Goal: Information Seeking & Learning: Compare options

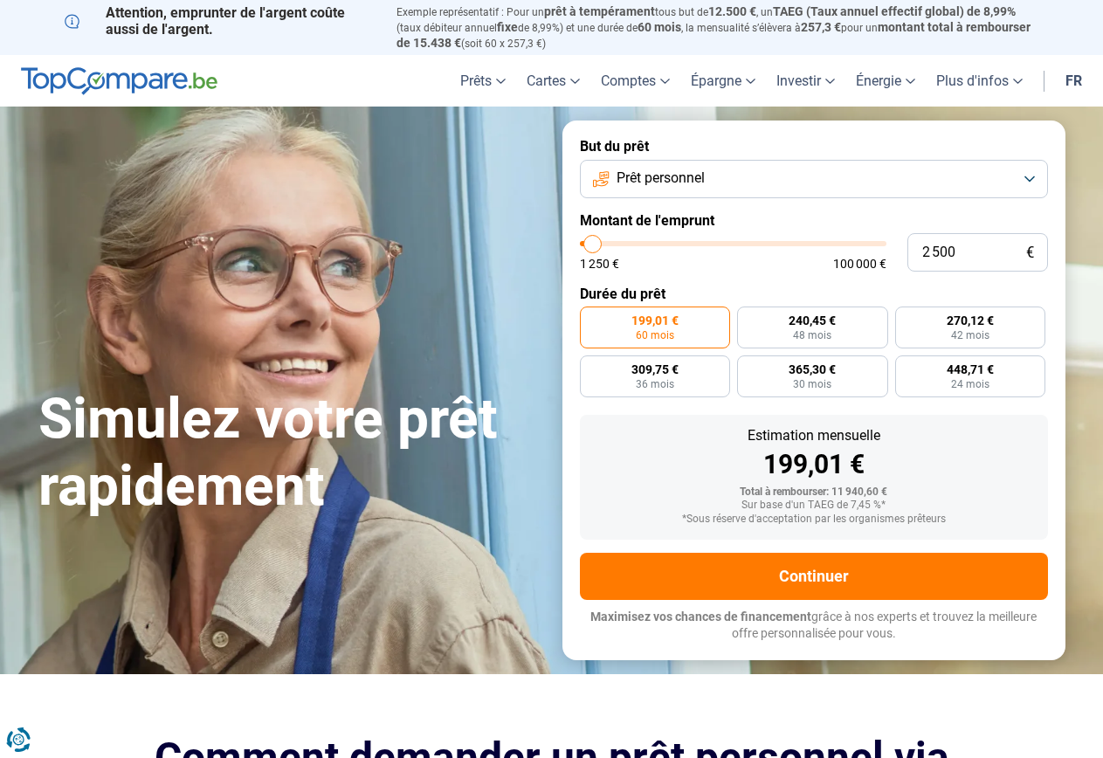
radio input "true"
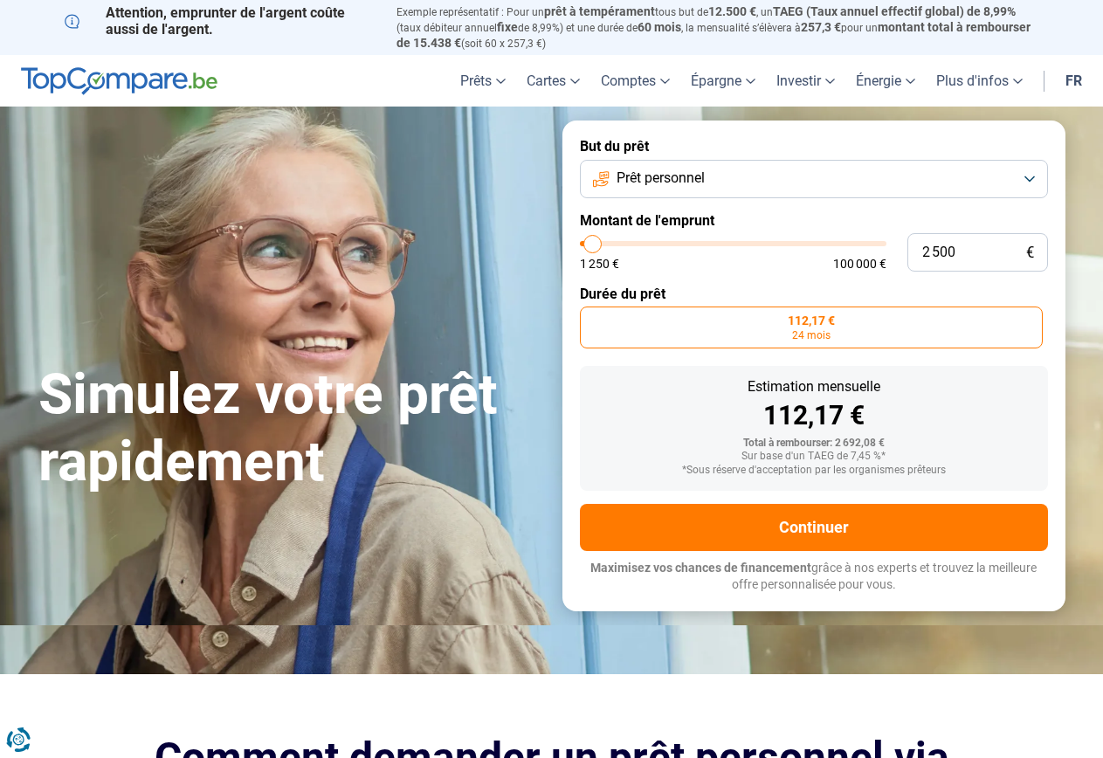
click at [695, 320] on label "112,17 € 24 mois" at bounding box center [811, 328] width 463 height 42
click at [591, 318] on input "112,17 € 24 mois" at bounding box center [585, 312] width 11 height 11
click at [807, 335] on span "24 mois" at bounding box center [811, 335] width 38 height 10
click at [591, 318] on input "112,17 € 24 mois" at bounding box center [585, 312] width 11 height 11
click at [811, 314] on span "112,17 €" at bounding box center [811, 320] width 47 height 12
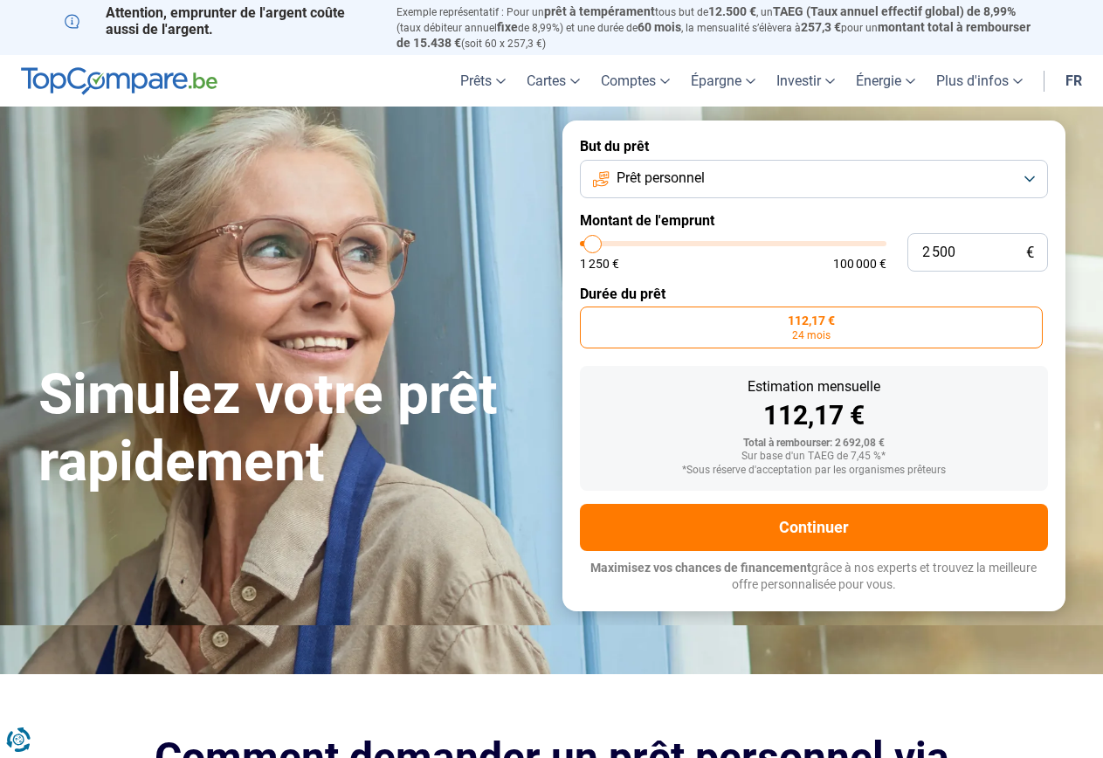
click at [591, 312] on input "112,17 € 24 mois" at bounding box center [585, 312] width 11 height 11
click at [638, 291] on label "Durée du prêt" at bounding box center [814, 294] width 468 height 17
click at [1033, 177] on button "Prêt personnel" at bounding box center [814, 179] width 468 height 38
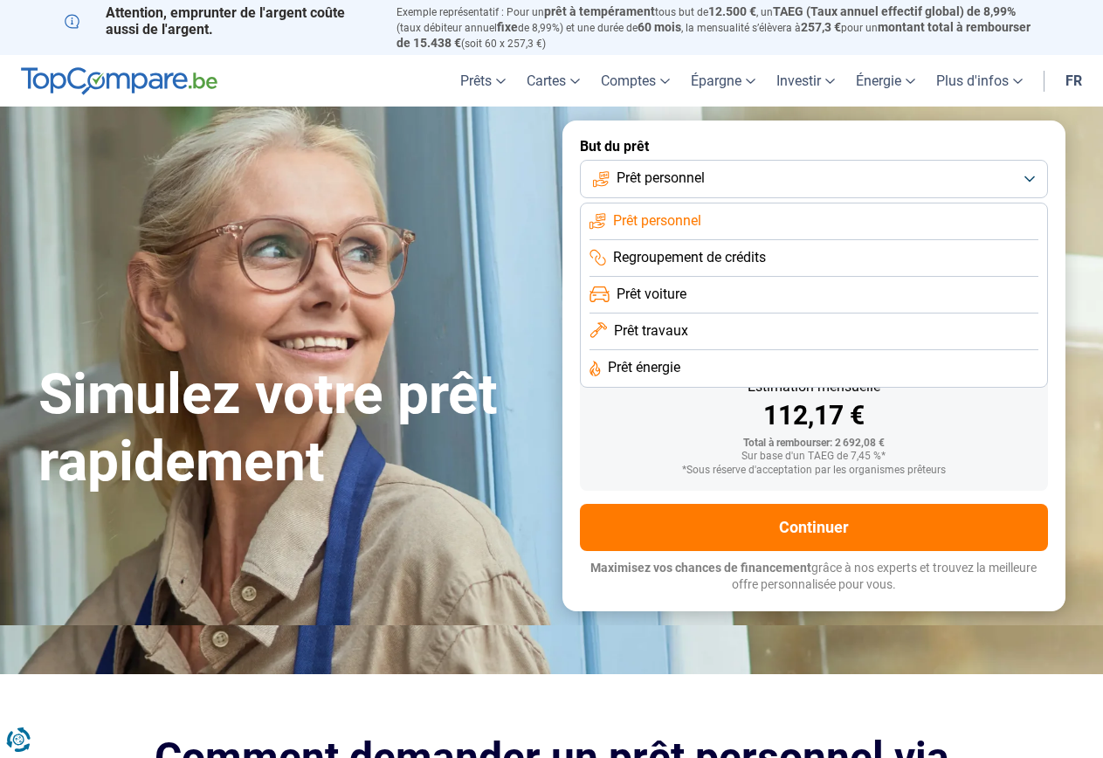
click at [1033, 177] on button "Prêt personnel" at bounding box center [814, 179] width 468 height 38
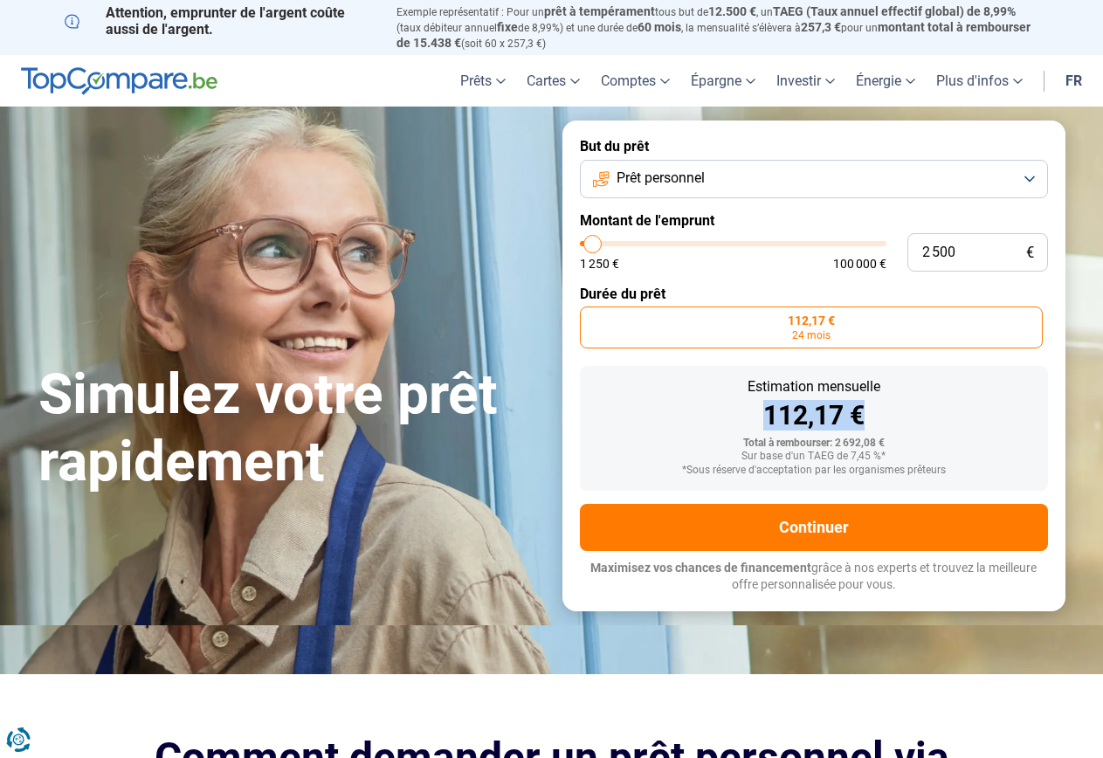
drag, startPoint x: 862, startPoint y: 420, endPoint x: 757, endPoint y: 415, distance: 104.9
click at [757, 415] on div "112,17 €" at bounding box center [814, 416] width 440 height 26
drag, startPoint x: 840, startPoint y: 318, endPoint x: 774, endPoint y: 323, distance: 66.6
click at [774, 323] on label "112,17 € 24 mois" at bounding box center [811, 328] width 463 height 42
drag, startPoint x: 828, startPoint y: 331, endPoint x: 773, endPoint y: 337, distance: 55.4
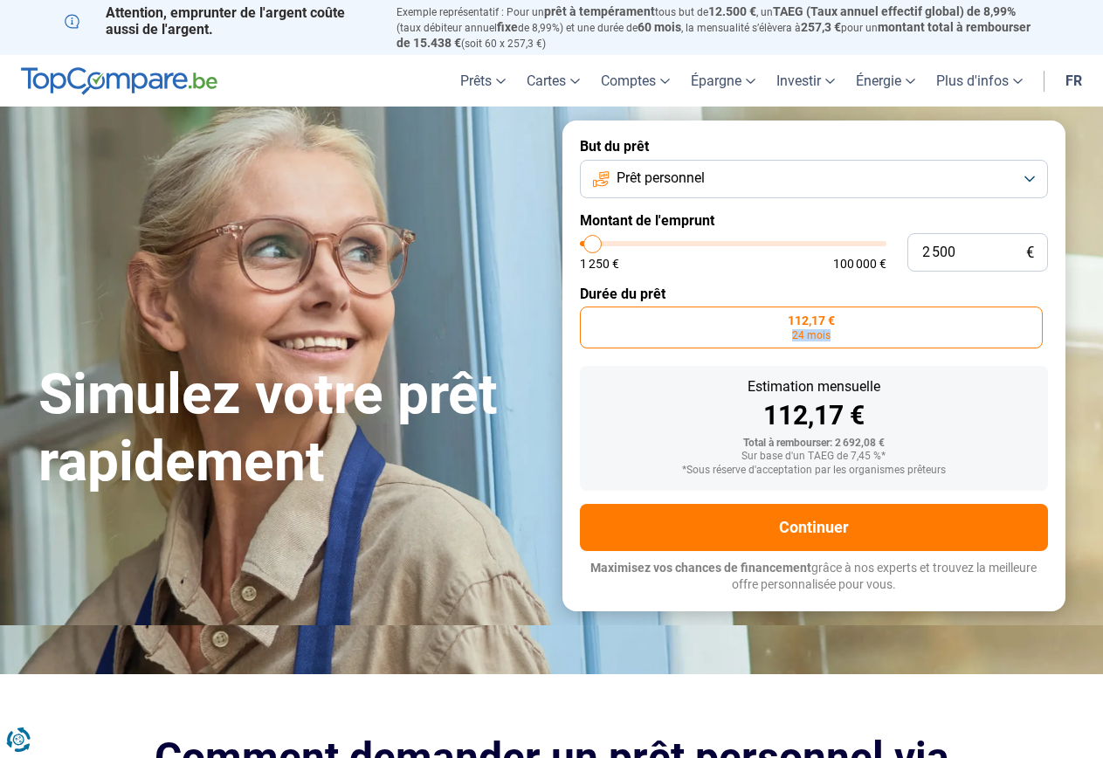
click at [773, 337] on label "112,17 € 24 mois" at bounding box center [811, 328] width 463 height 42
click at [672, 391] on div "Estimation mensuelle 112,17 €" at bounding box center [814, 404] width 440 height 49
type input "5 000"
type input "5000"
type input "5 750"
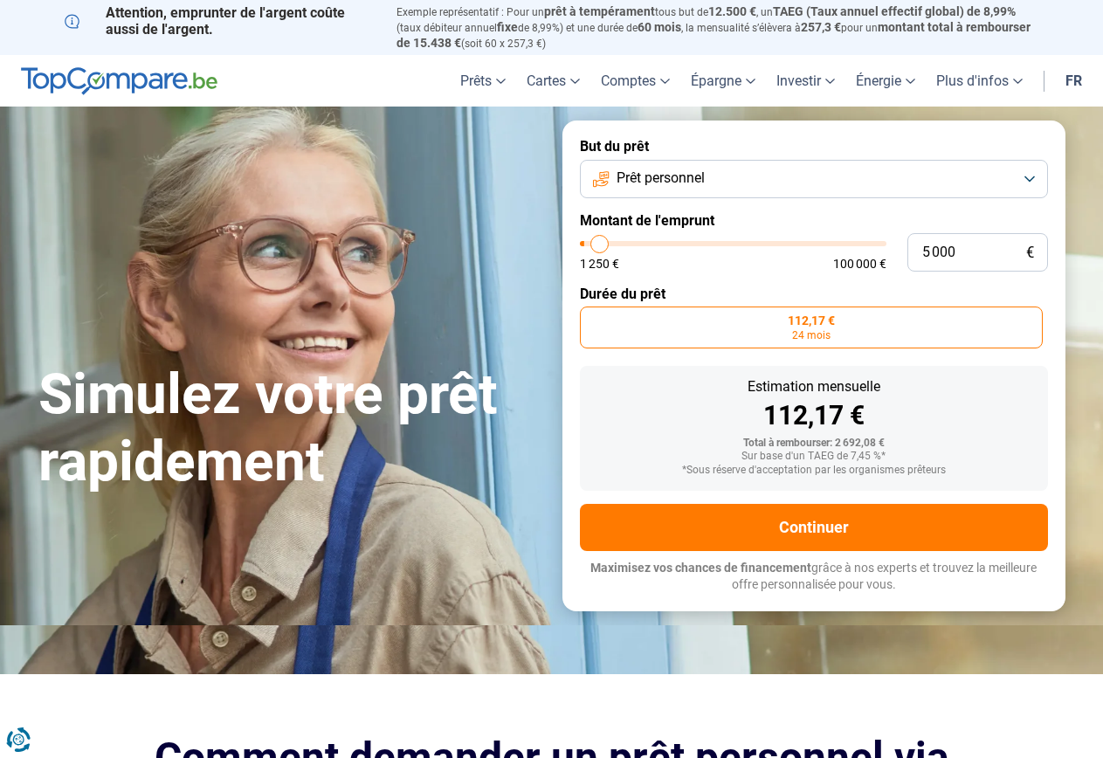
type input "5750"
type input "6 750"
type input "6750"
type input "8 000"
type input "8000"
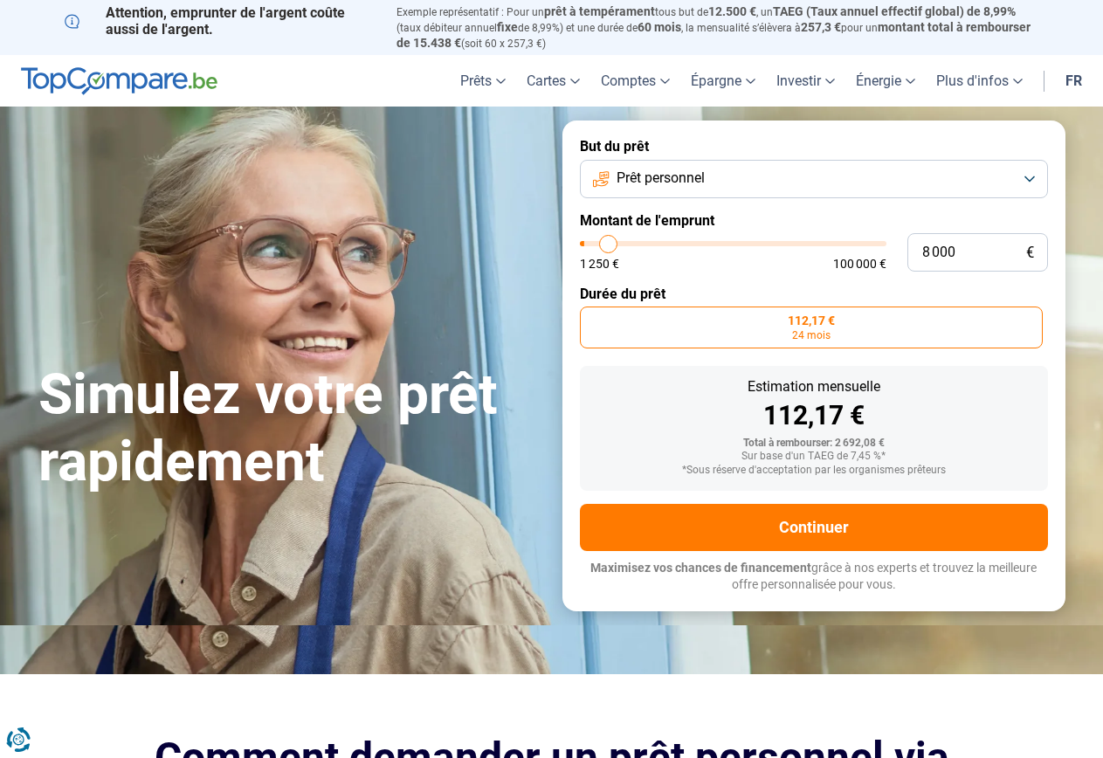
type input "9 000"
type input "9000"
type input "10 250"
type input "10250"
type input "12 000"
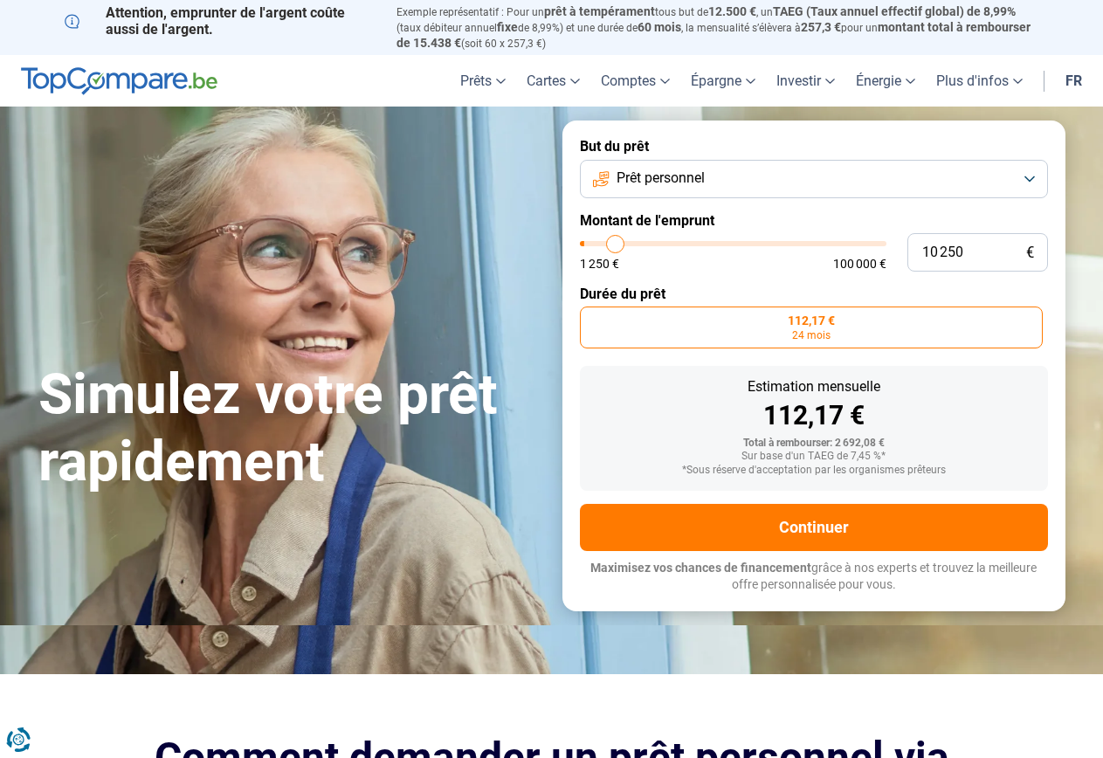
type input "12000"
type input "13 250"
type input "13250"
type input "15 000"
type input "15000"
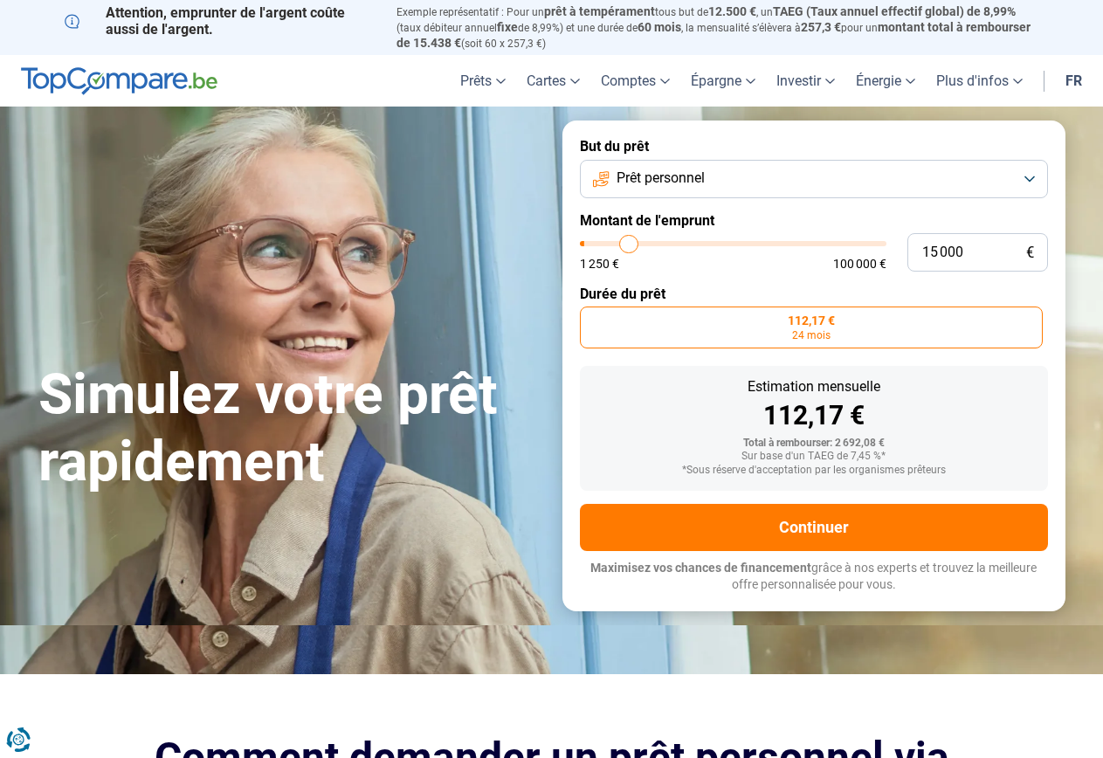
type input "16 000"
type input "16000"
type input "17 000"
type input "17000"
type input "18 000"
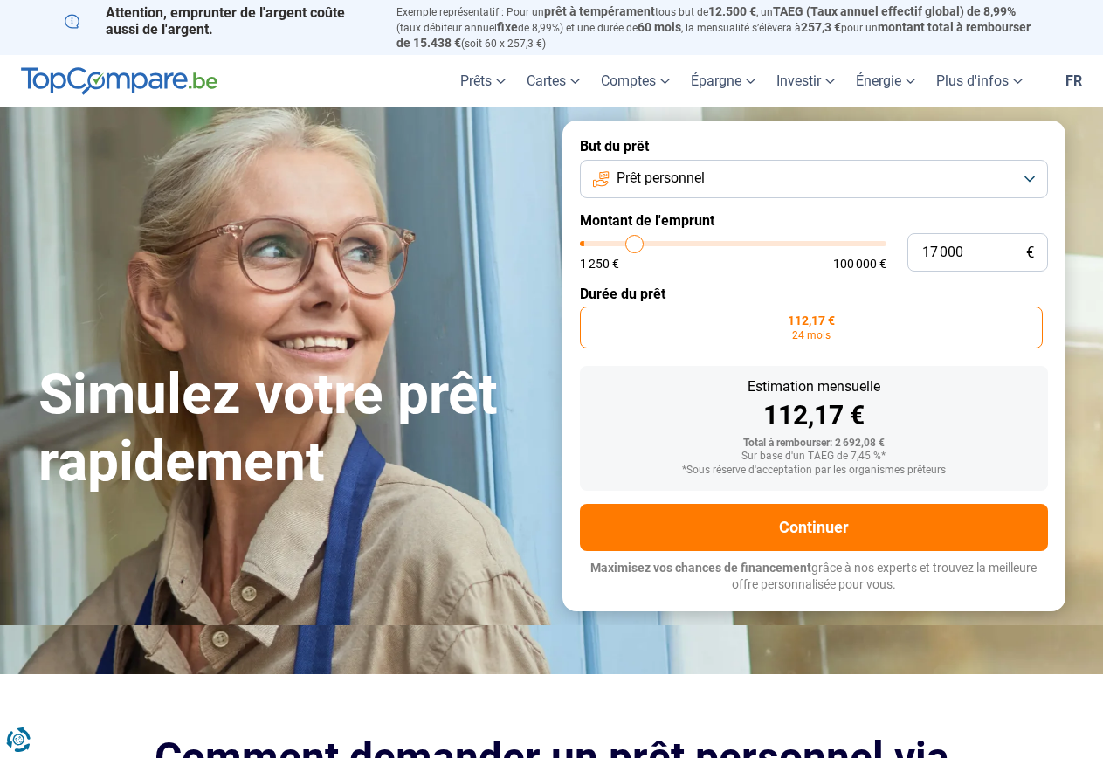
type input "18000"
type input "19 250"
type input "19250"
type input "20 250"
type input "20250"
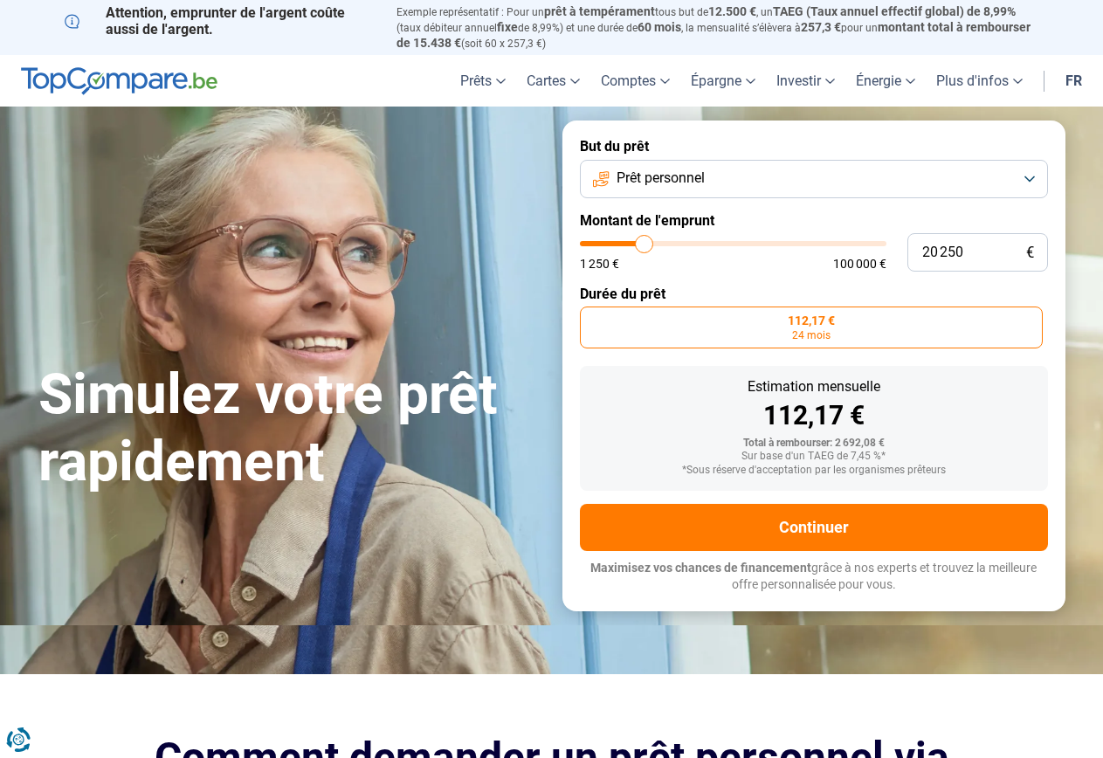
type input "20 750"
type input "20750"
type input "21 500"
type input "21500"
type input "22 000"
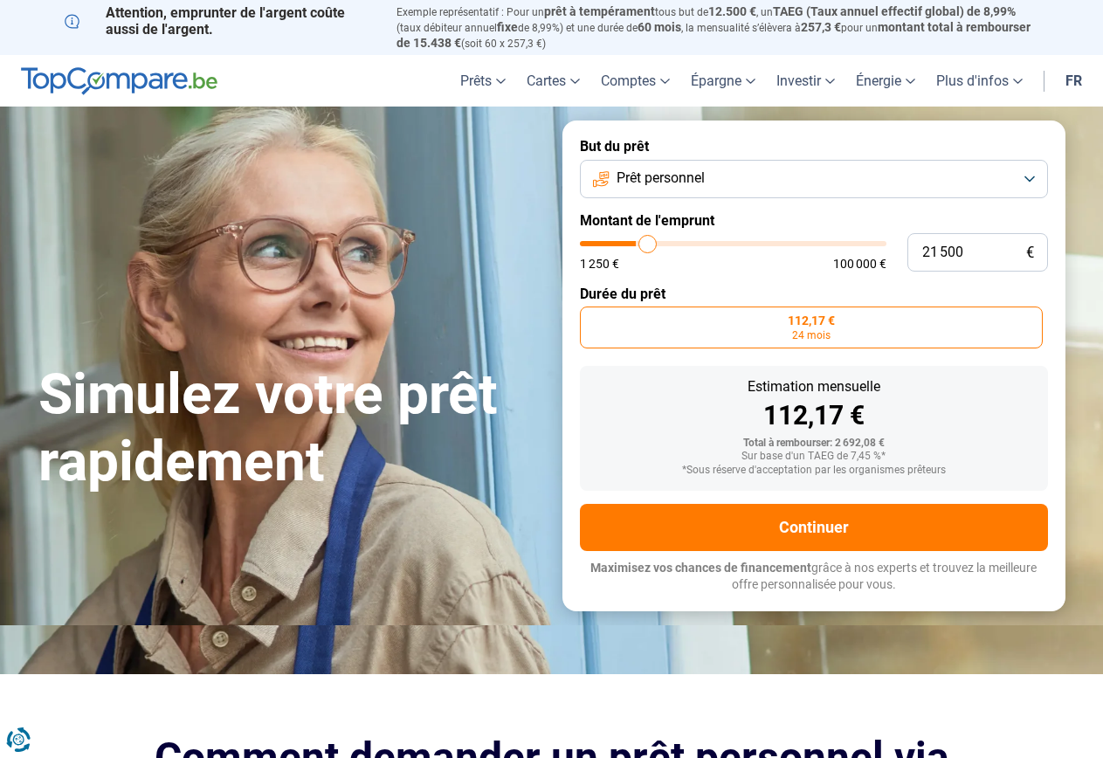
type input "22000"
type input "22 750"
type input "22750"
type input "23 250"
type input "23250"
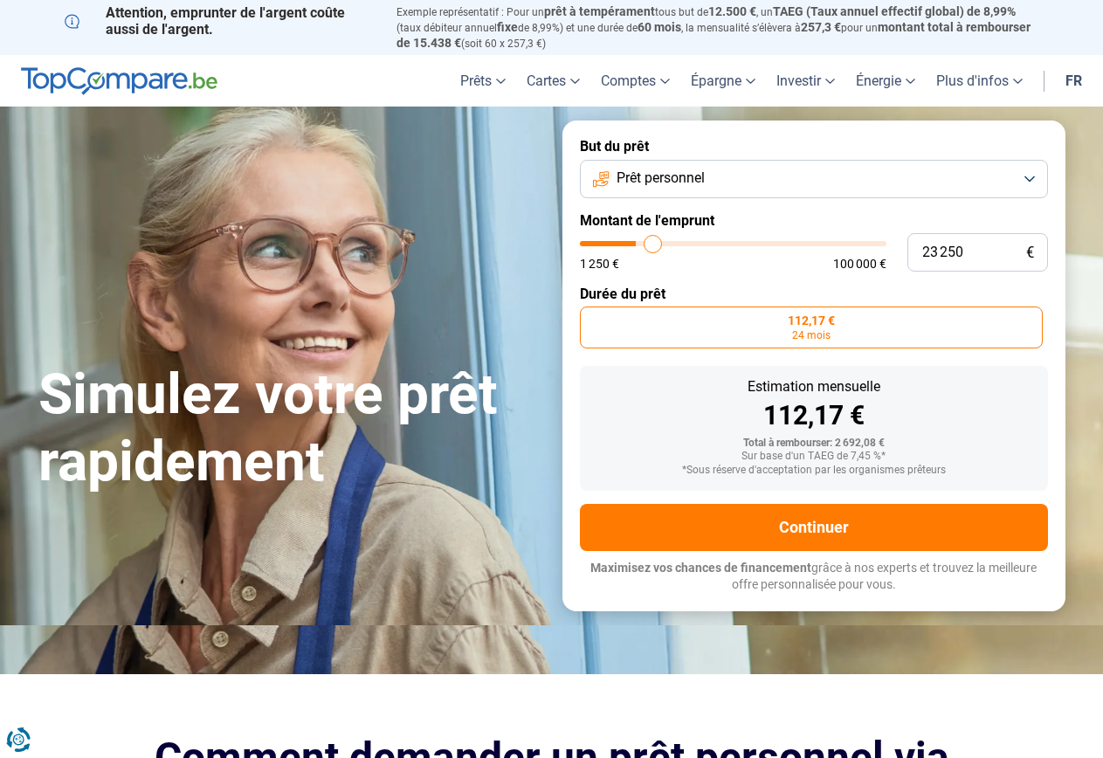
type input "23 750"
type input "23750"
type input "24 500"
type input "24500"
type input "24 750"
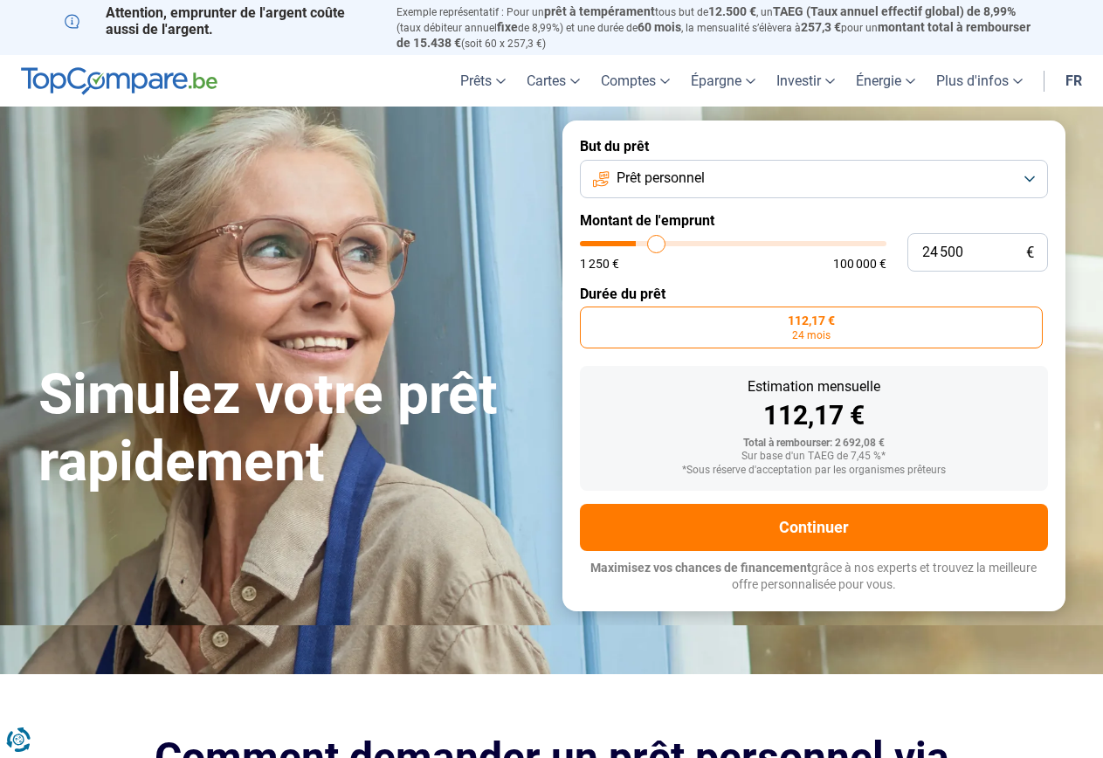
type input "24750"
type input "25 000"
type input "25000"
type input "25 250"
type input "25250"
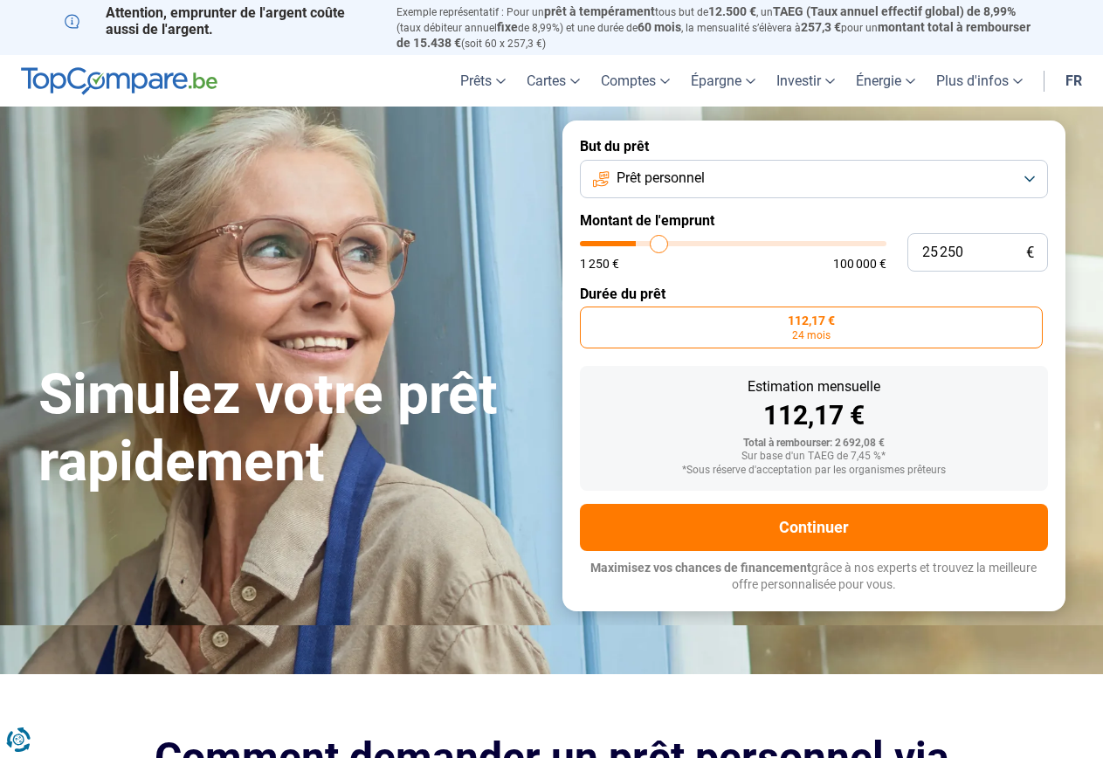
type input "25 750"
type input "25750"
type input "26 000"
type input "26000"
type input "26 500"
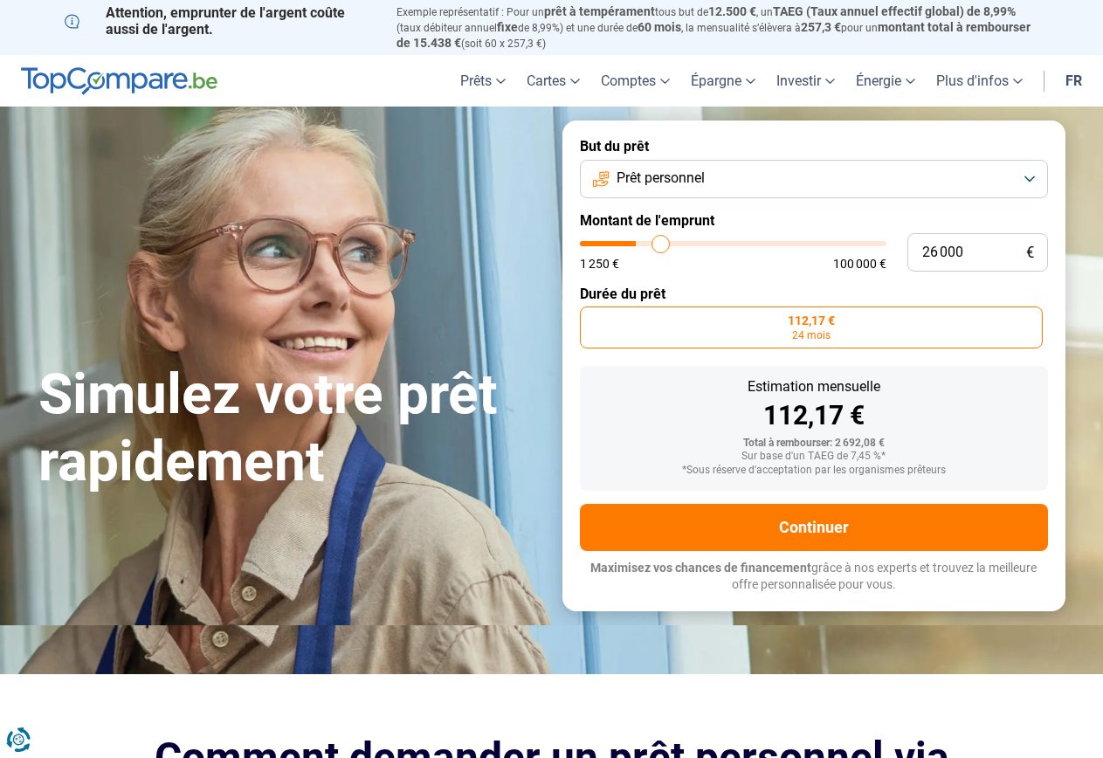
type input "26500"
type input "26 250"
type input "26250"
type input "25 750"
type input "25750"
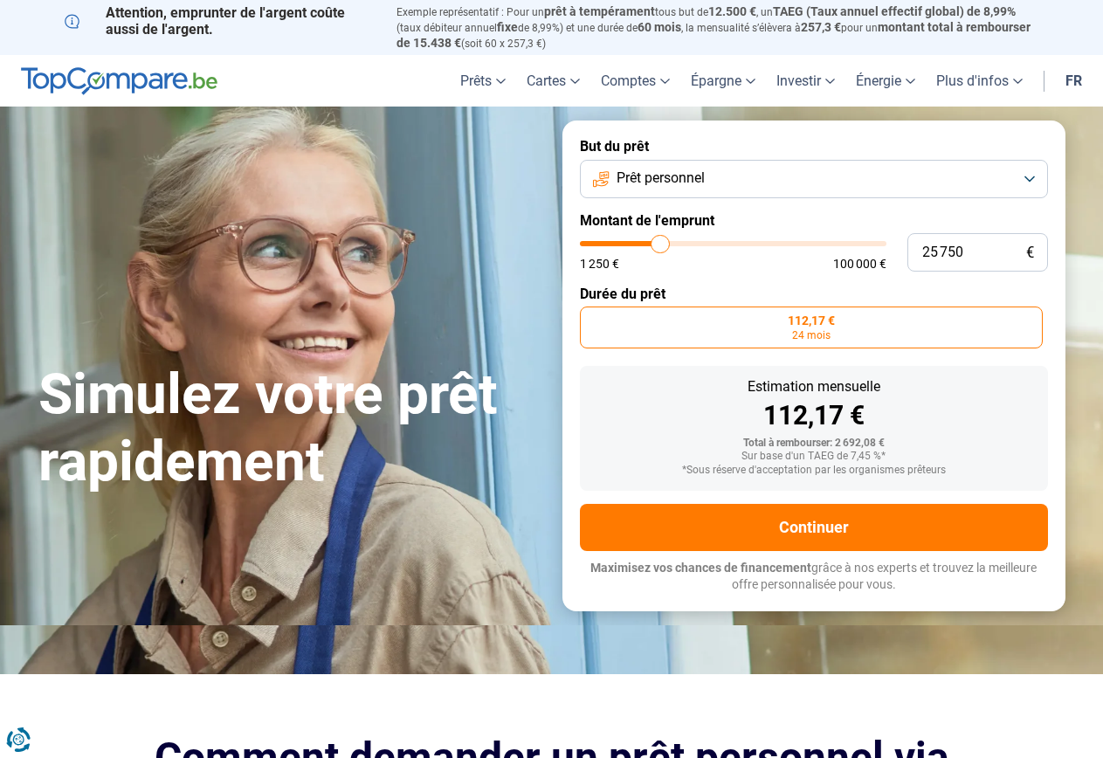
type input "24 250"
type input "24250"
type input "22 750"
type input "22750"
type input "21 500"
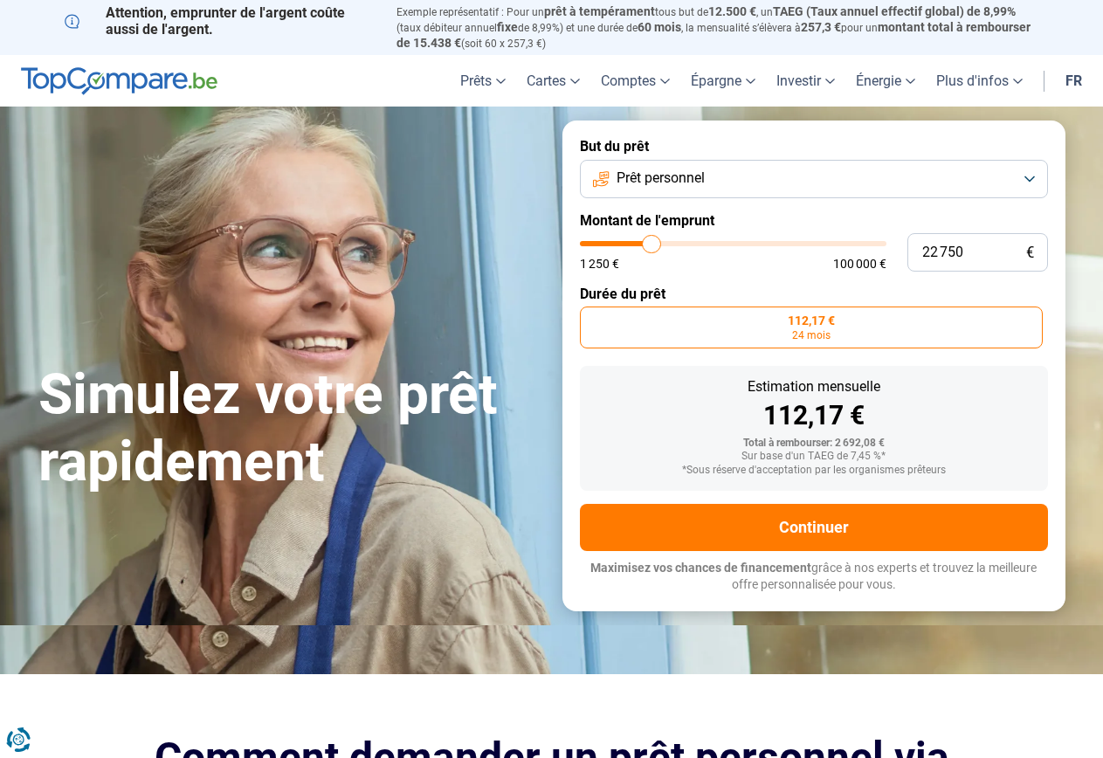
type input "21500"
type input "20 250"
type input "20250"
type input "19 750"
type input "19750"
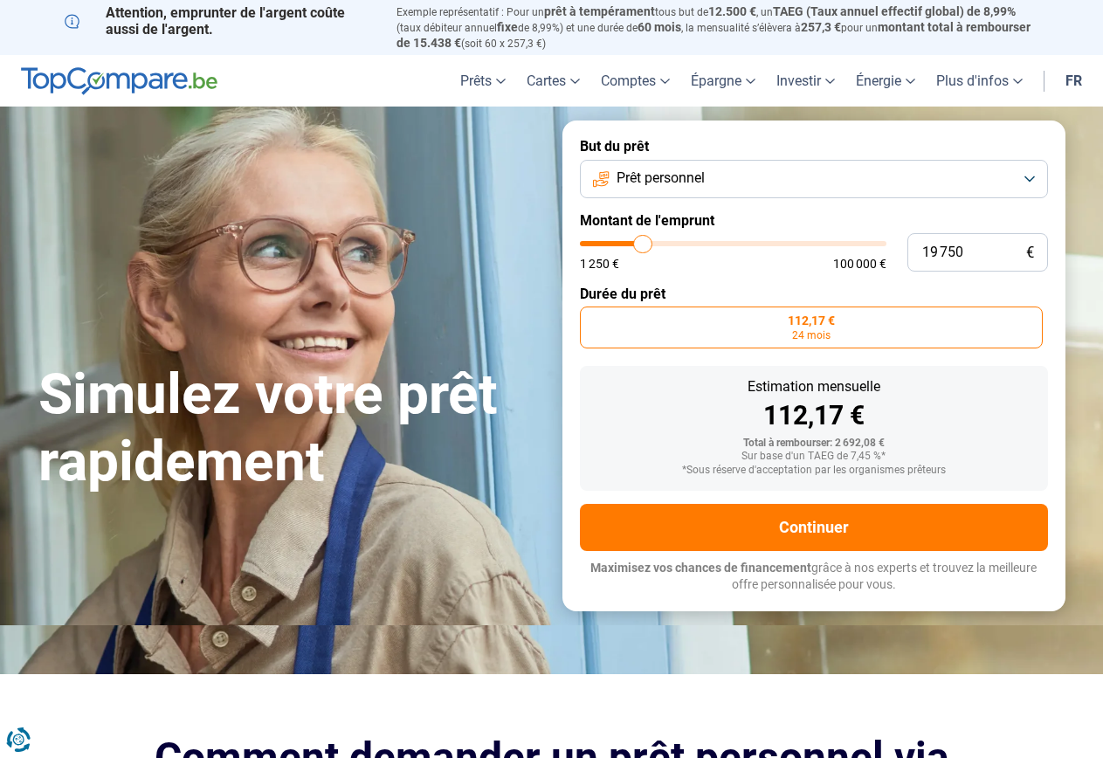
type input "18 750"
type input "18750"
type input "18 500"
type input "18500"
type input "17 500"
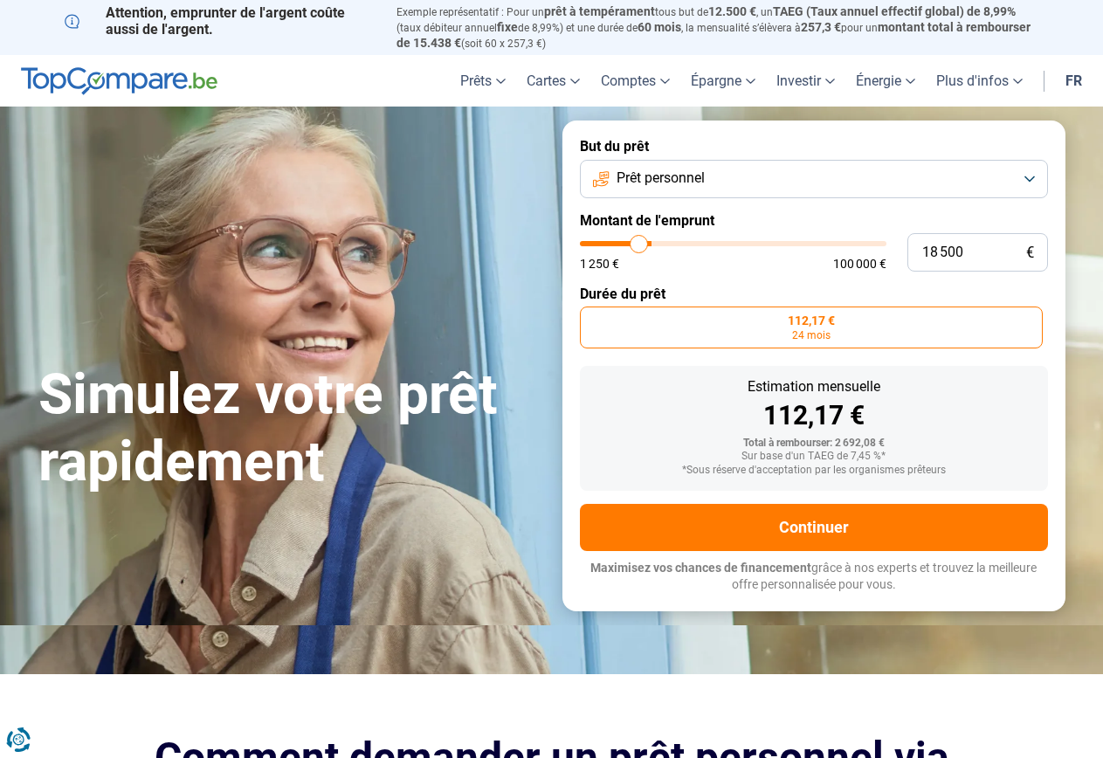
type input "17500"
type input "17 000"
type input "17000"
type input "16 250"
type input "16250"
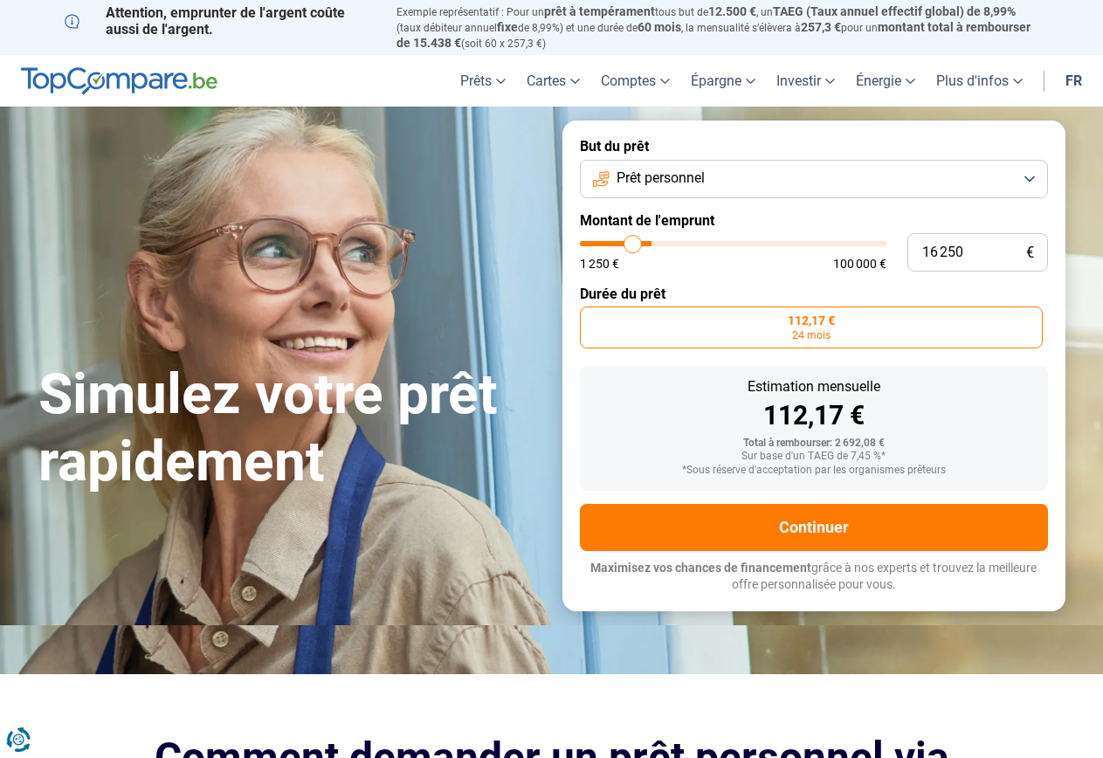
type input "14 750"
type input "14750"
type input "14 000"
type input "14000"
type input "12 750"
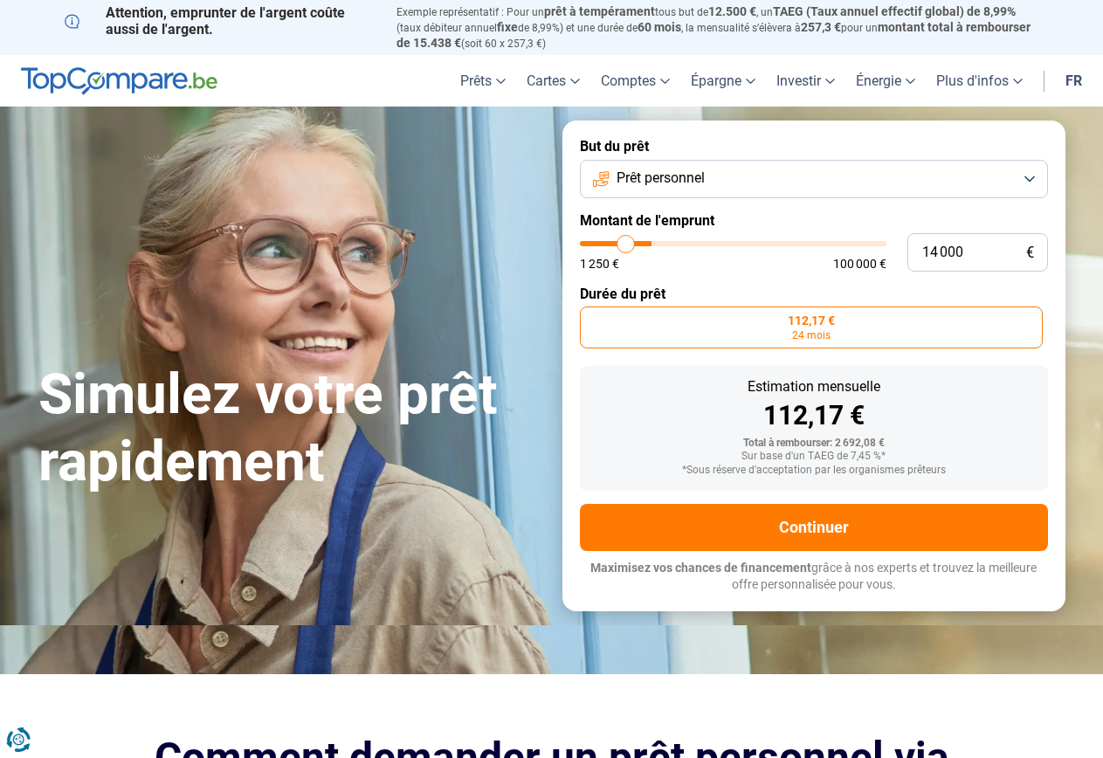
type input "12750"
type input "11 500"
type input "11500"
type input "11 250"
type input "11250"
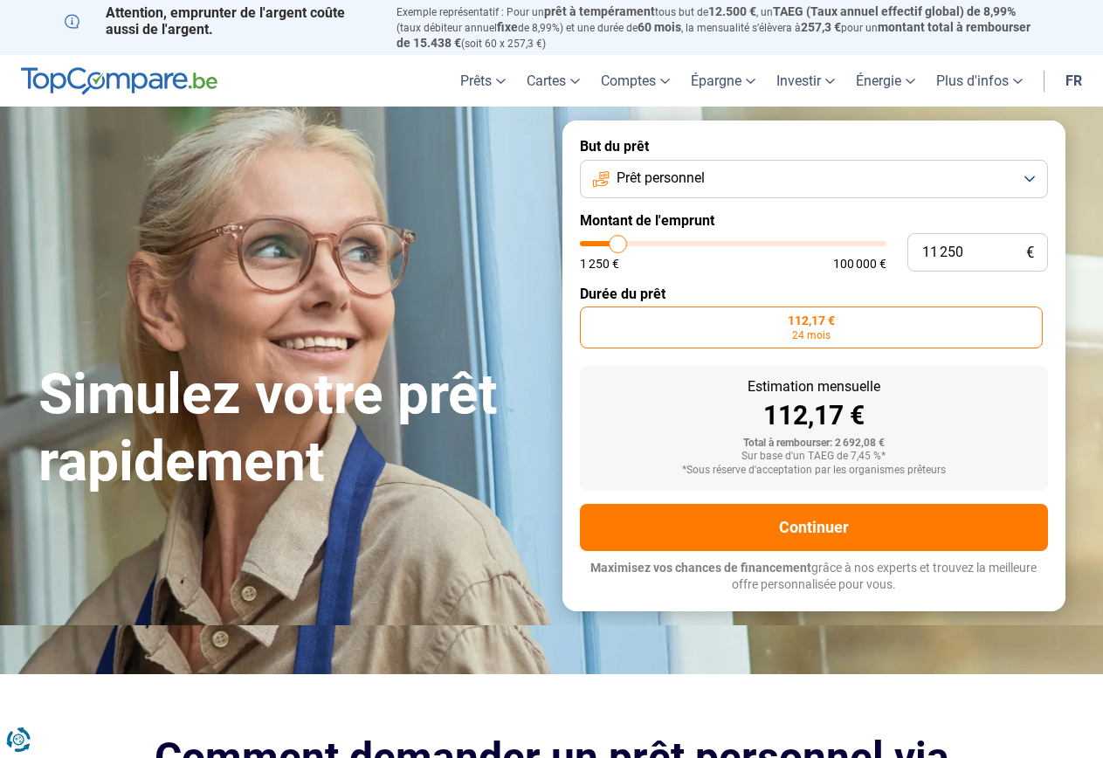
type input "10 000"
type input "10000"
type input "9 500"
type input "9500"
type input "8 750"
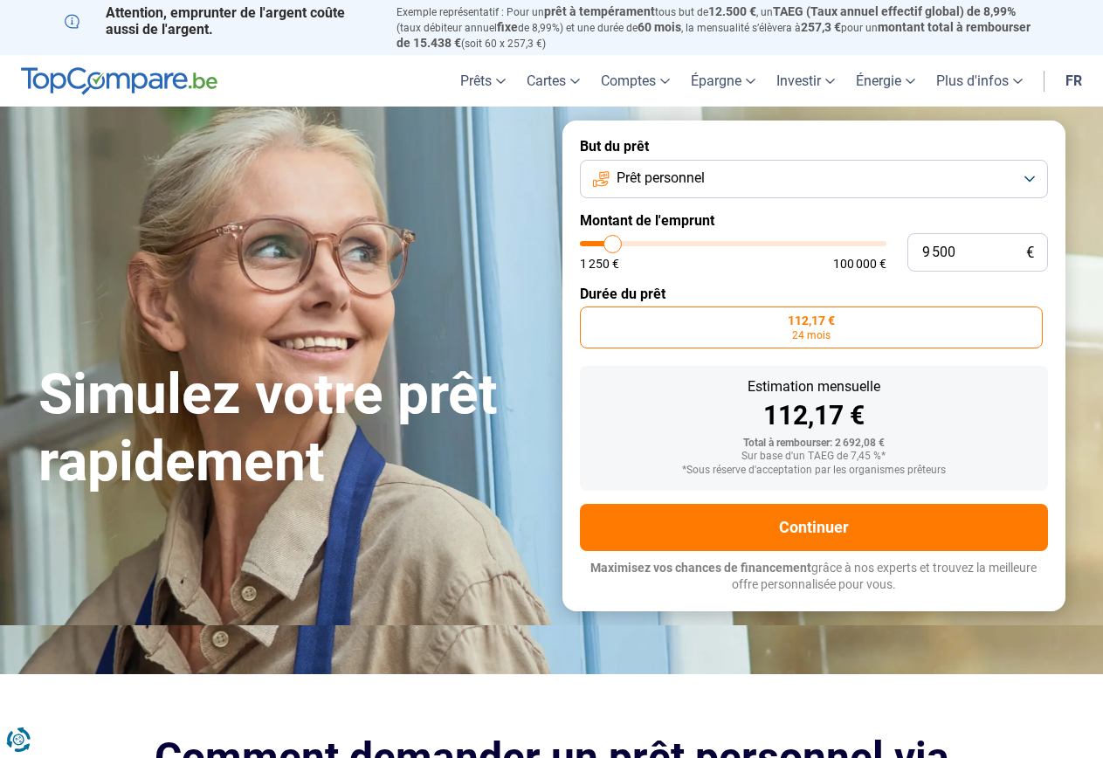
type input "8750"
type input "8 500"
type input "8500"
type input "8 250"
type input "8250"
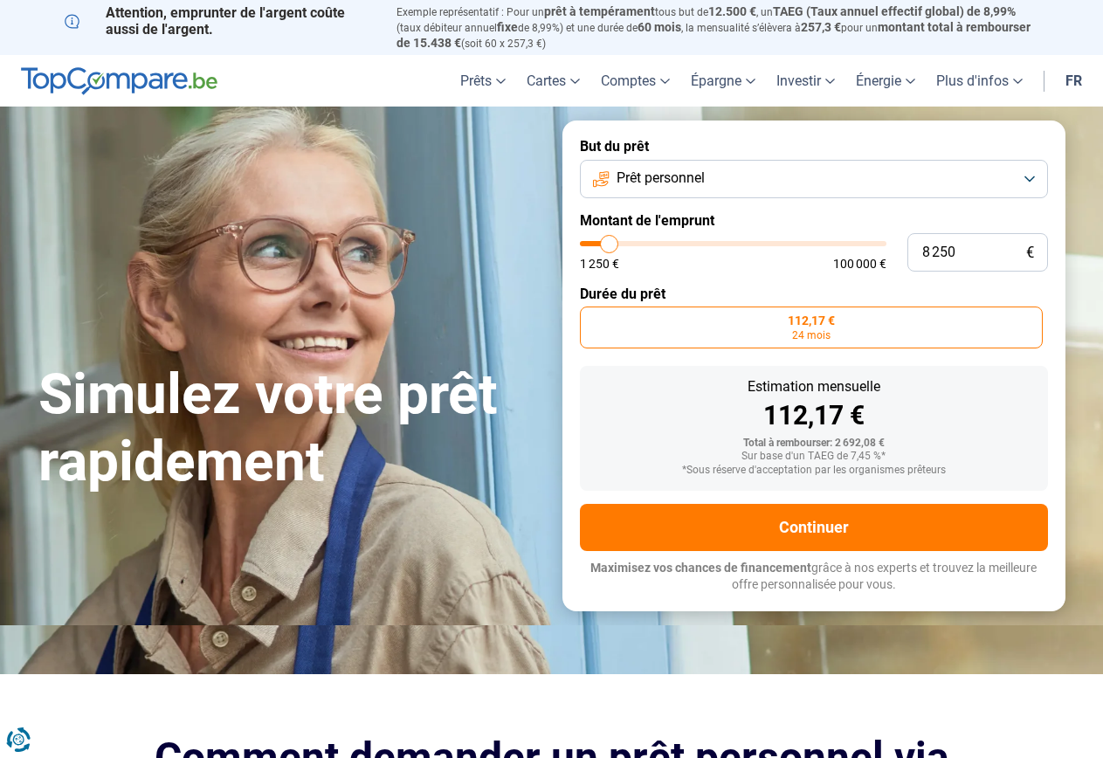
type input "8 000"
type input "8000"
type input "7 500"
type input "7500"
type input "7 250"
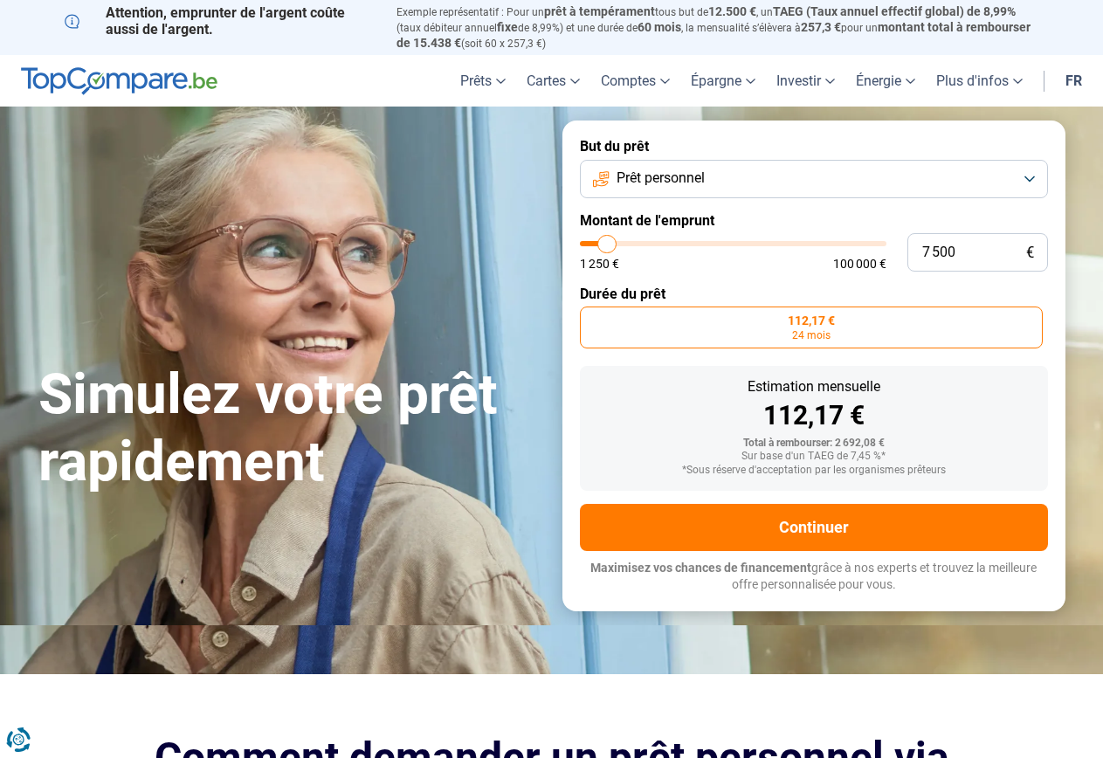
type input "7250"
type input "7 000"
type input "7000"
type input "6 750"
type input "6750"
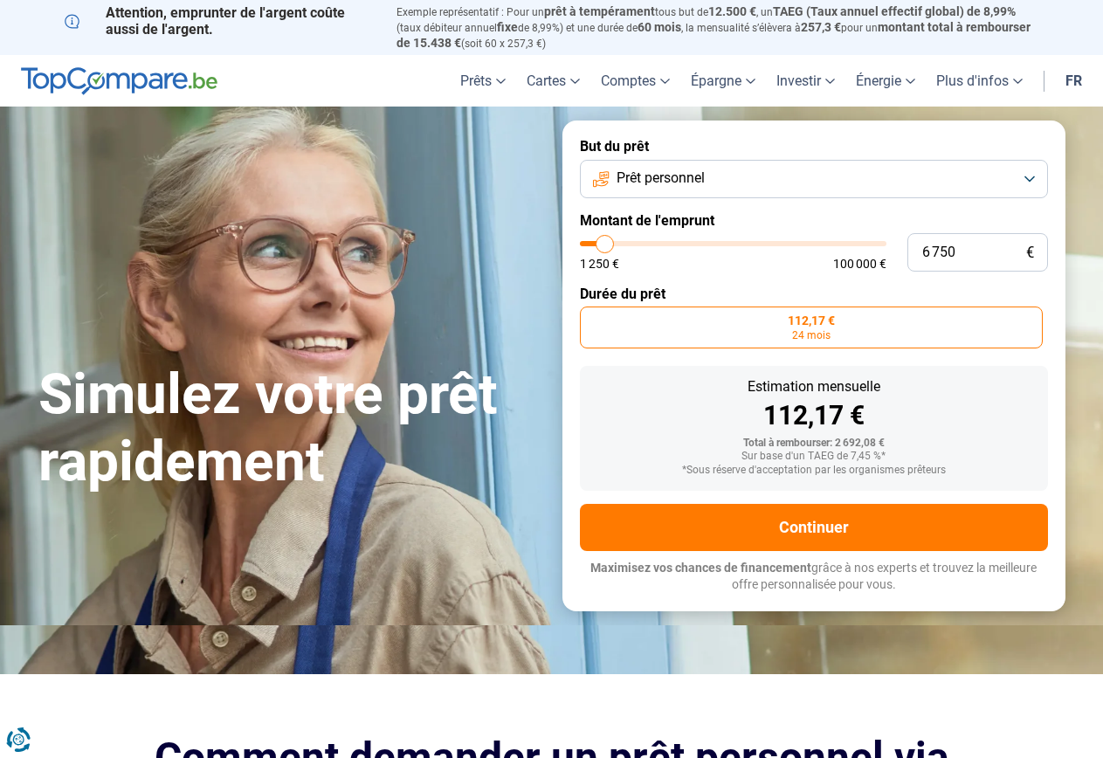
type input "6 500"
type input "6500"
type input "6 000"
type input "6000"
type input "5 750"
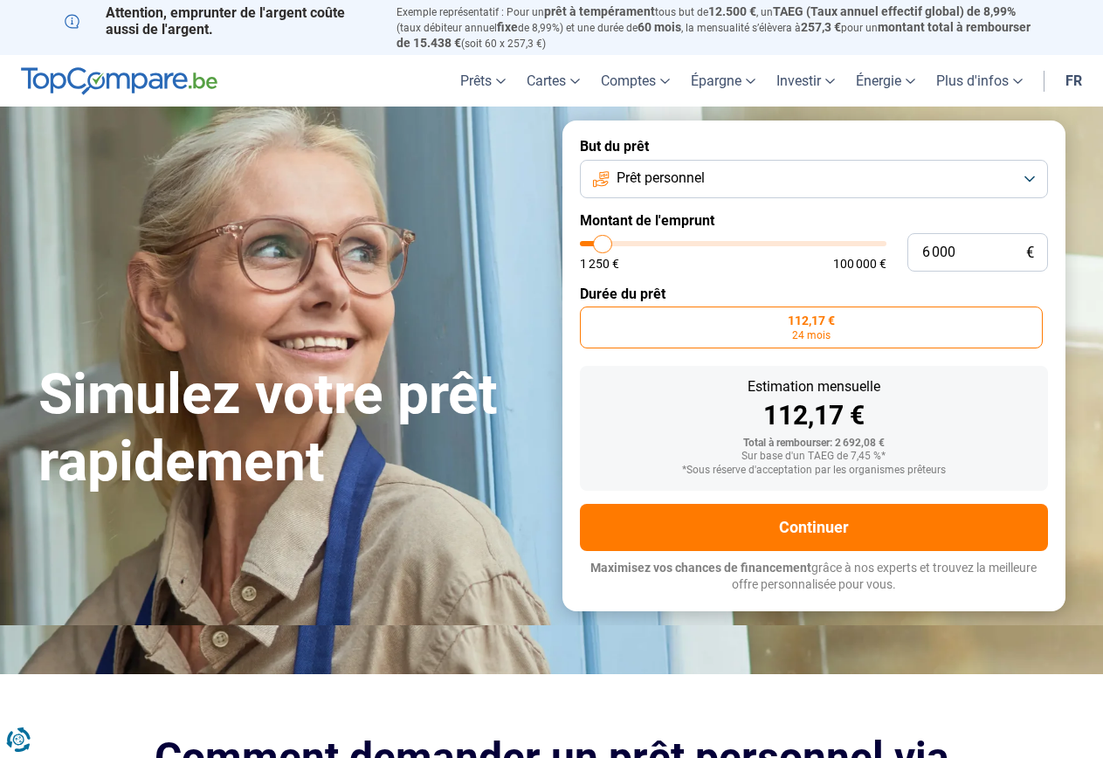
type input "5750"
type input "5 500"
type input "5500"
type input "5 250"
type input "5250"
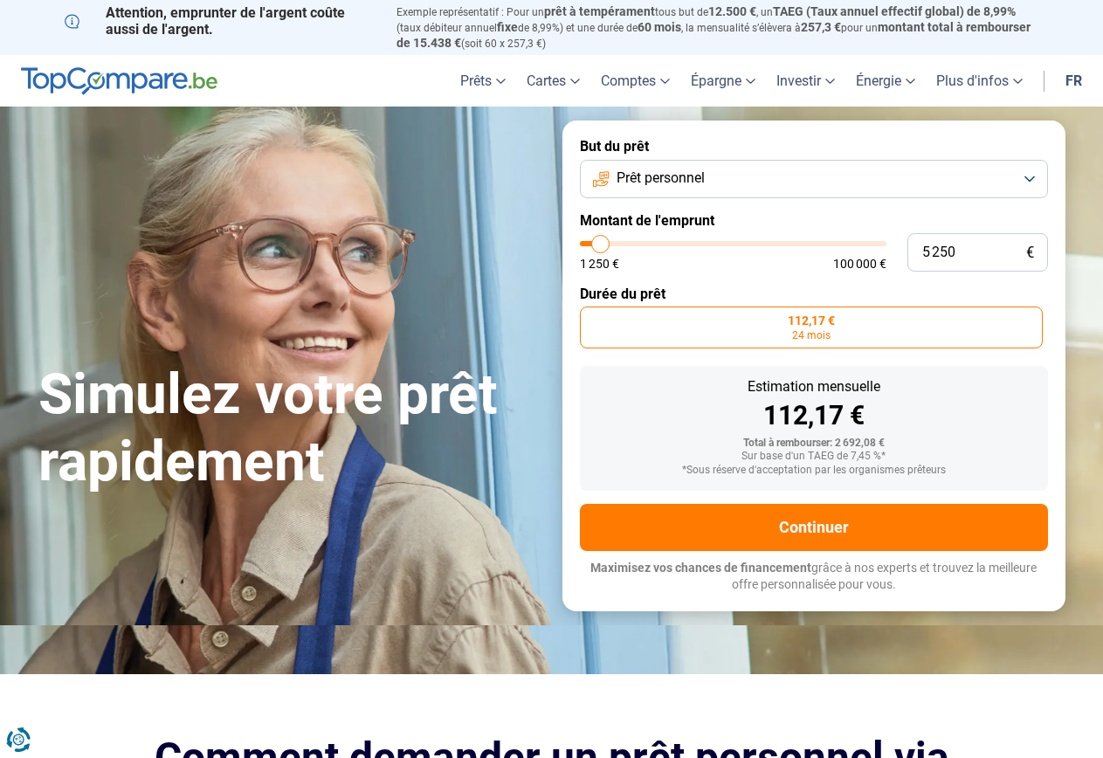
type input "5 000"
type input "5000"
type input "4 500"
type input "4500"
type input "4 250"
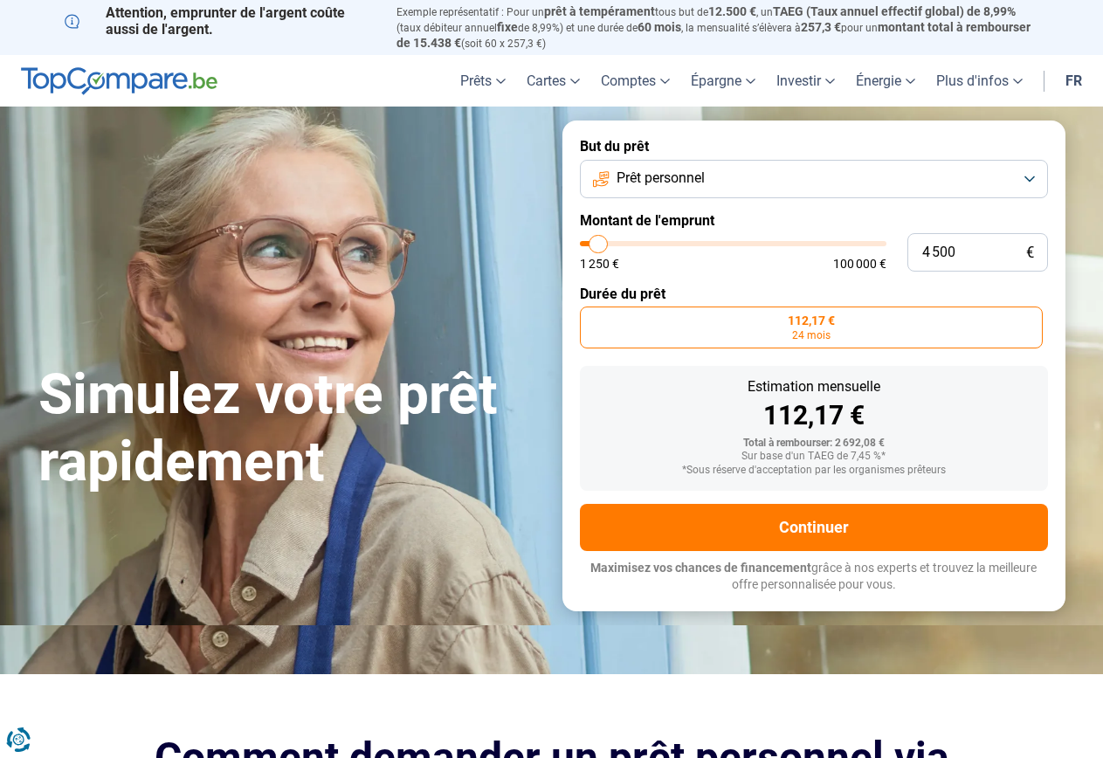
type input "4250"
type input "4 000"
type input "4000"
type input "3 750"
type input "3750"
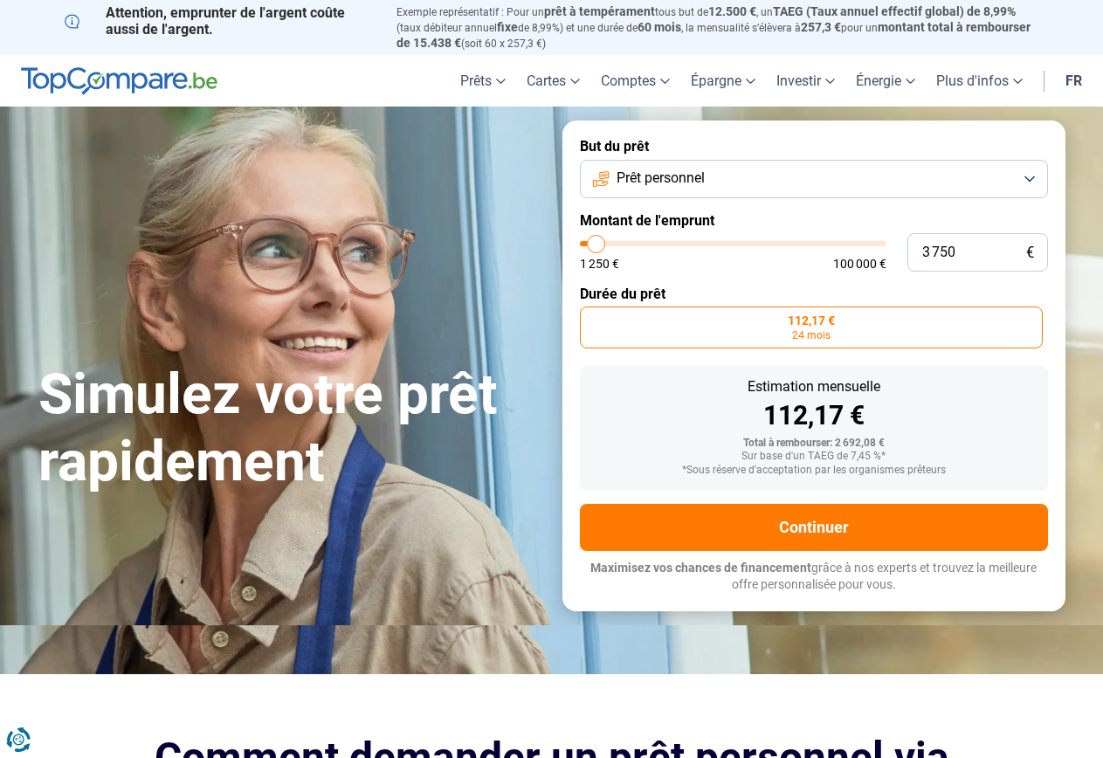
type input "3 500"
type input "3500"
type input "3 000"
type input "3000"
type input "2 750"
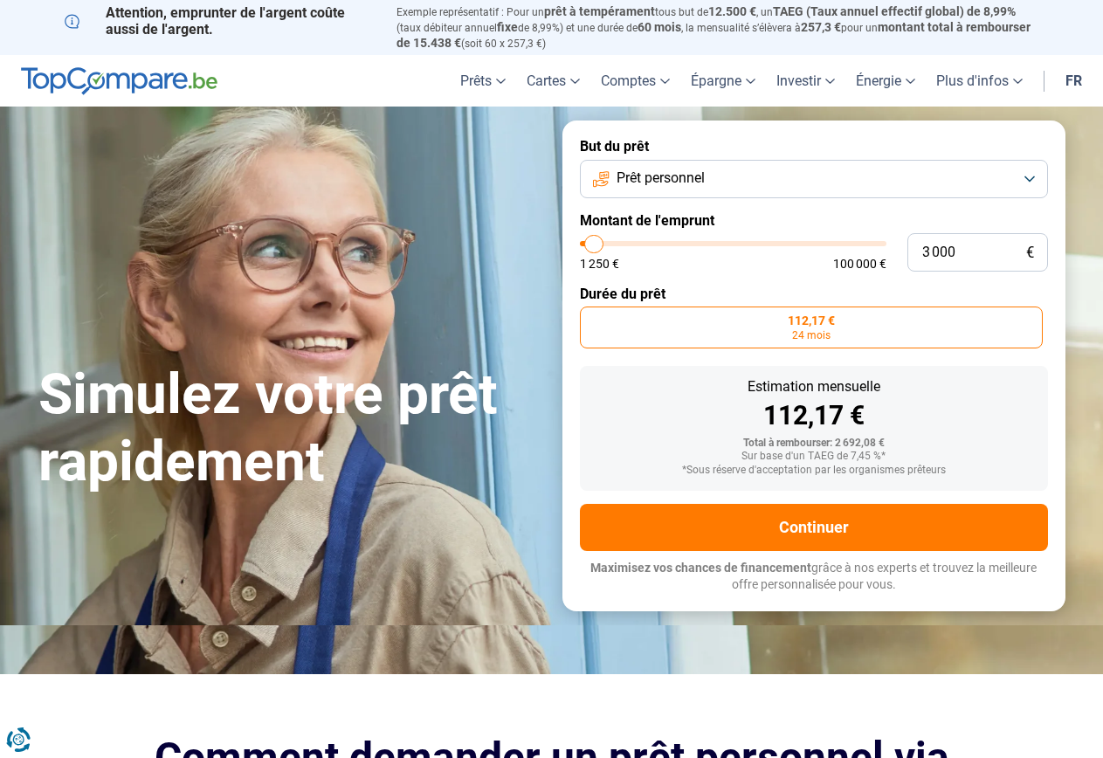
type input "2750"
type input "2 500"
type input "2500"
type input "2 250"
type input "2250"
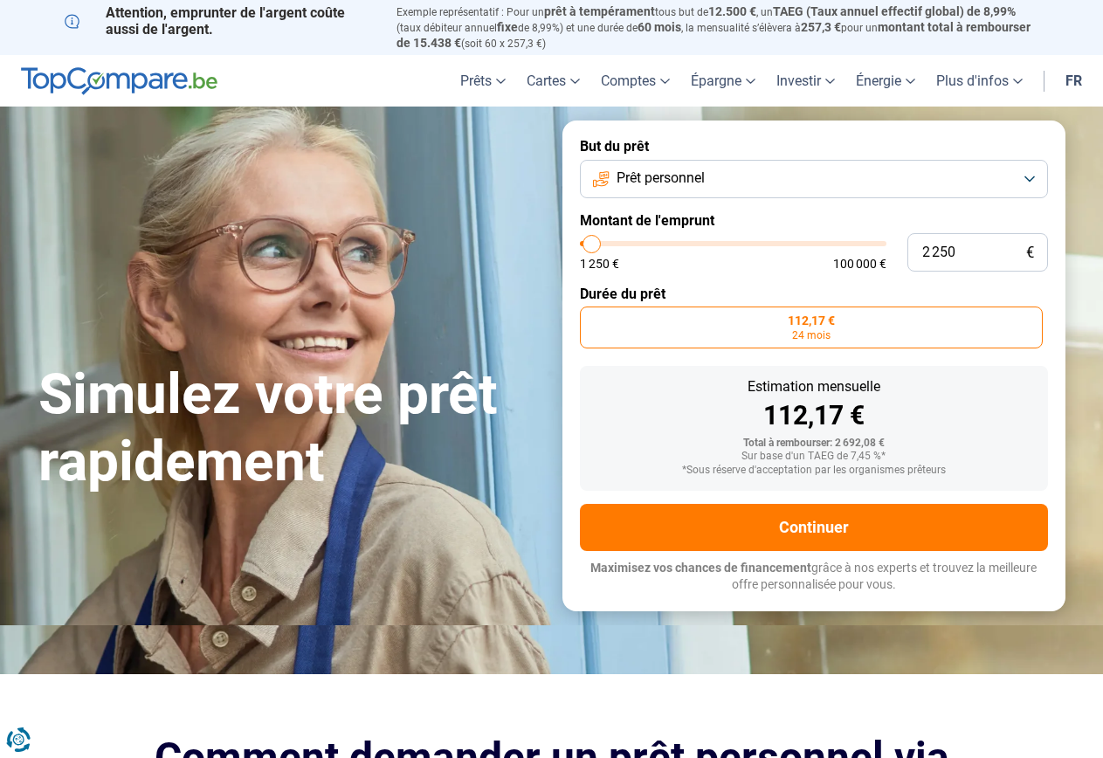
type input "2 500"
type input "2500"
type input "2 750"
type input "2750"
type input "3 000"
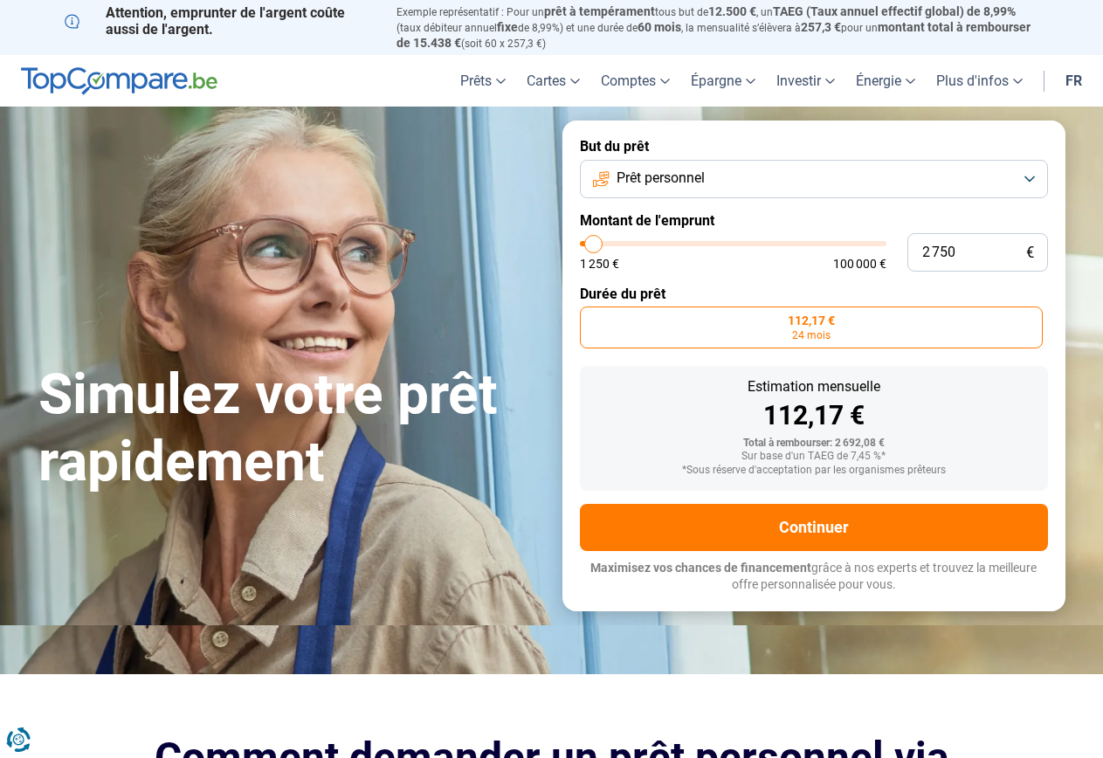
type input "3000"
type input "2 750"
type input "2750"
type input "2 500"
type input "2500"
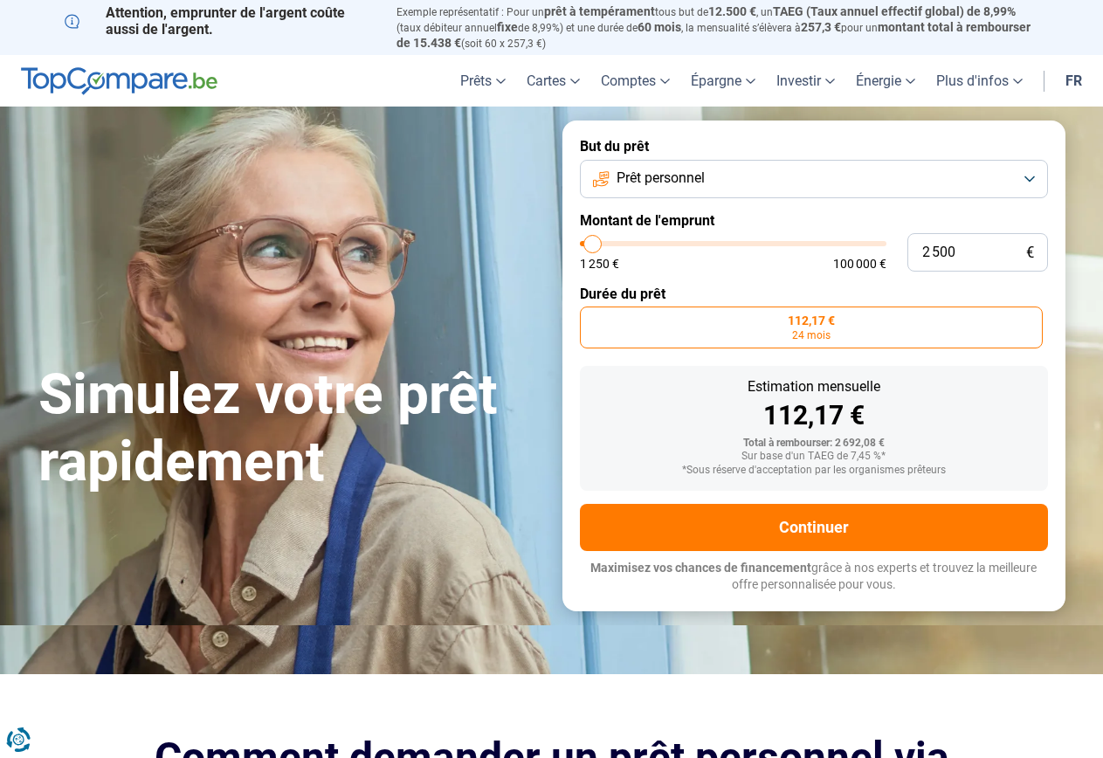
type input "2 250"
drag, startPoint x: 598, startPoint y: 245, endPoint x: 592, endPoint y: 255, distance: 12.1
type input "2250"
click at [592, 246] on input "range" at bounding box center [733, 243] width 307 height 5
type input "4 500"
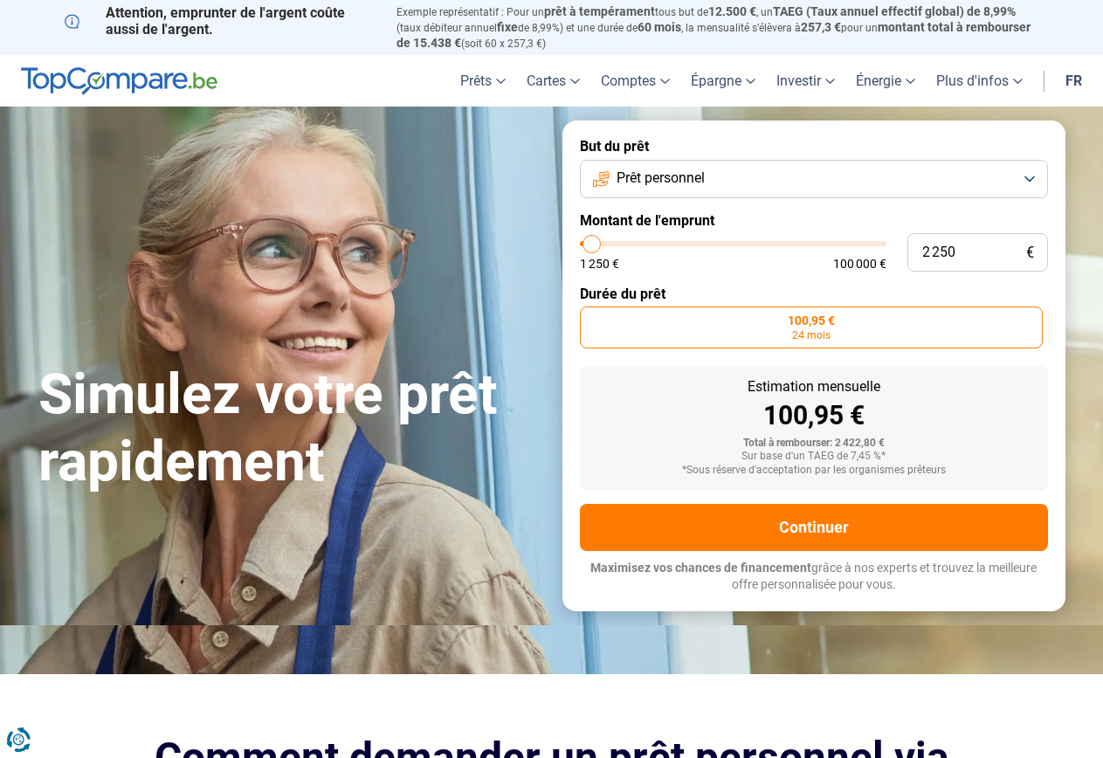
type input "4500"
type input "5 000"
type input "5000"
type input "4 500"
type input "4500"
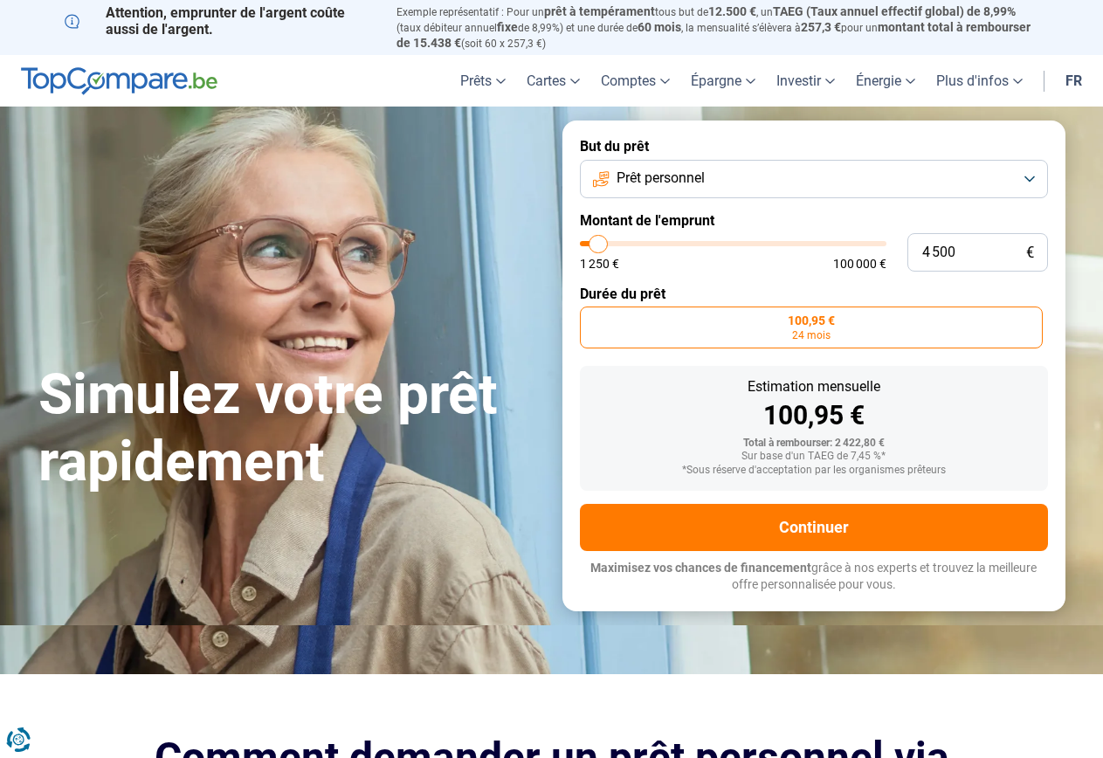
type input "4 250"
type input "4250"
type input "4 000"
type input "4000"
type input "3 750"
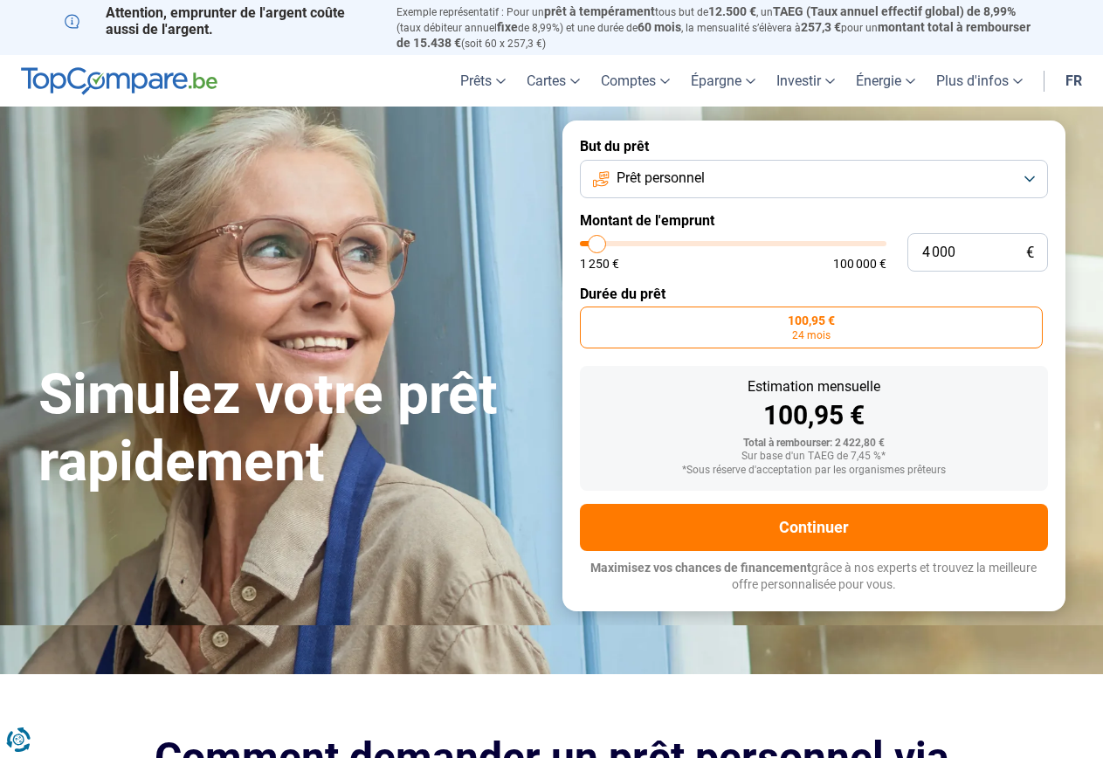
type input "3750"
type input "3 500"
type input "3500"
type input "3 000"
type input "3000"
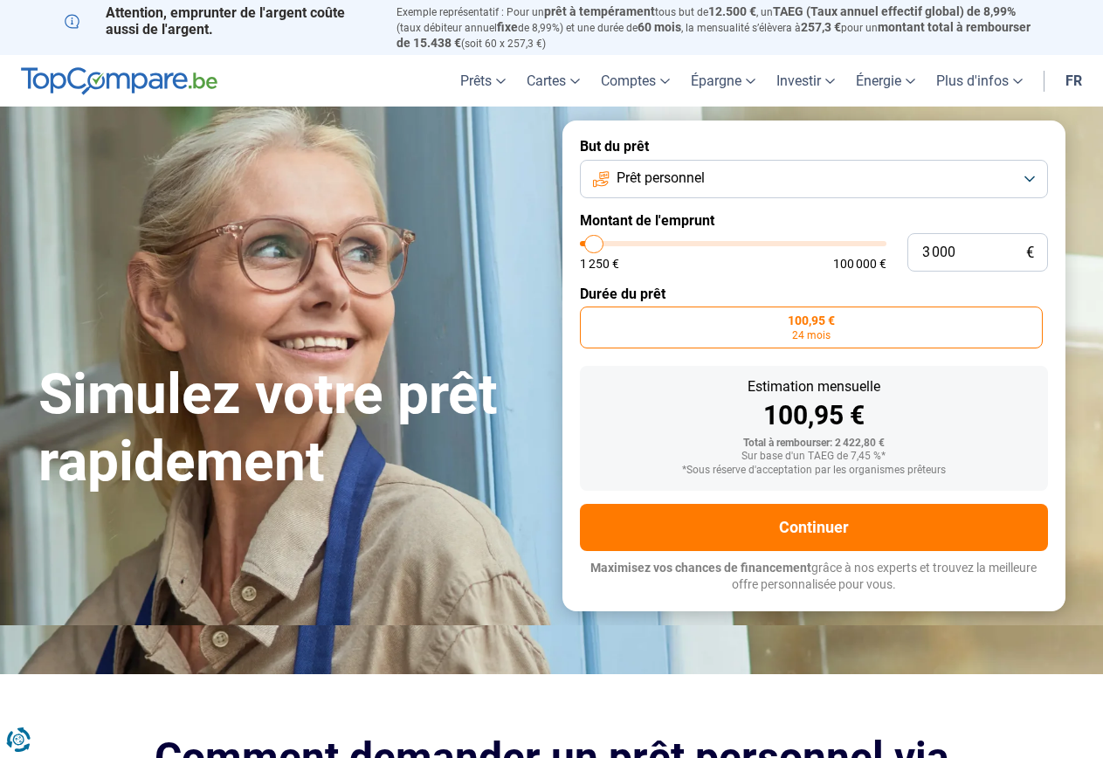
type input "2 750"
type input "2750"
type input "2 500"
type input "2500"
click at [593, 246] on input "range" at bounding box center [733, 243] width 307 height 5
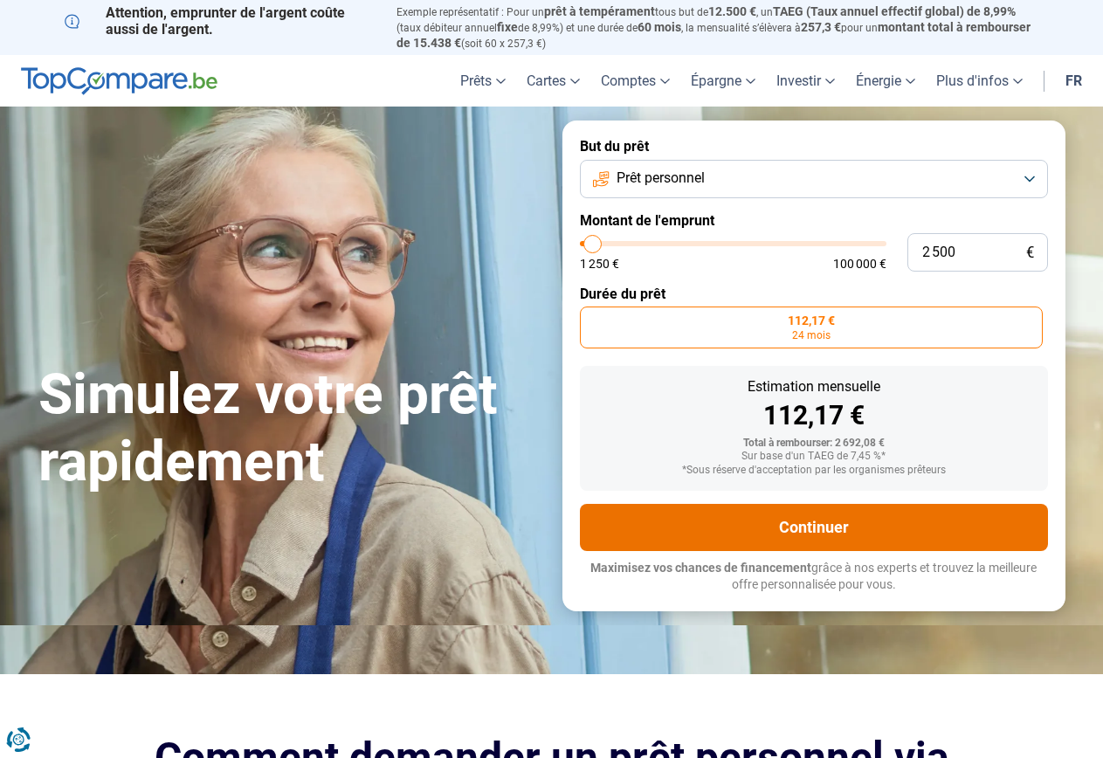
click at [797, 519] on button "Continuer" at bounding box center [814, 527] width 468 height 47
